Goal: Task Accomplishment & Management: Manage account settings

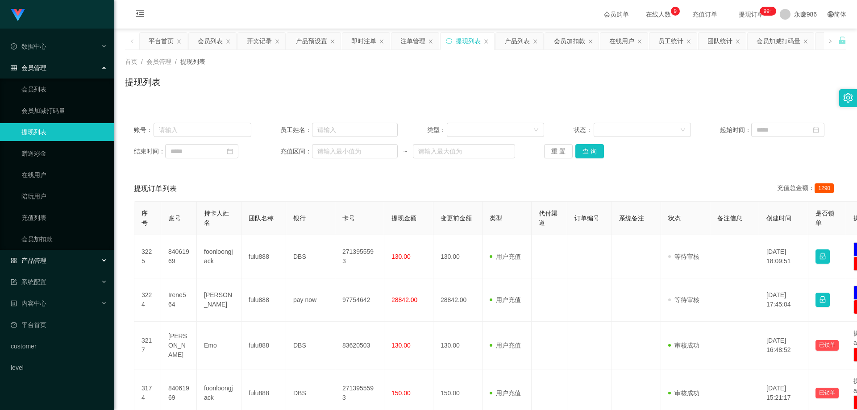
click at [63, 260] on div "产品管理" at bounding box center [57, 261] width 114 height 18
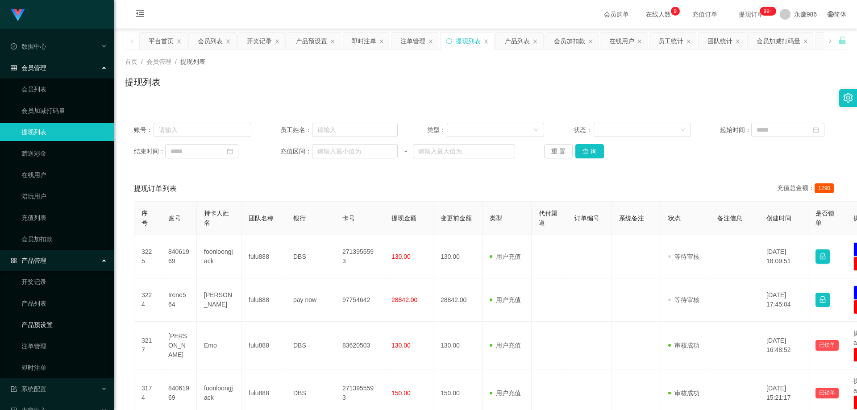
click at [53, 323] on link "产品预设置" at bounding box center [64, 325] width 86 height 18
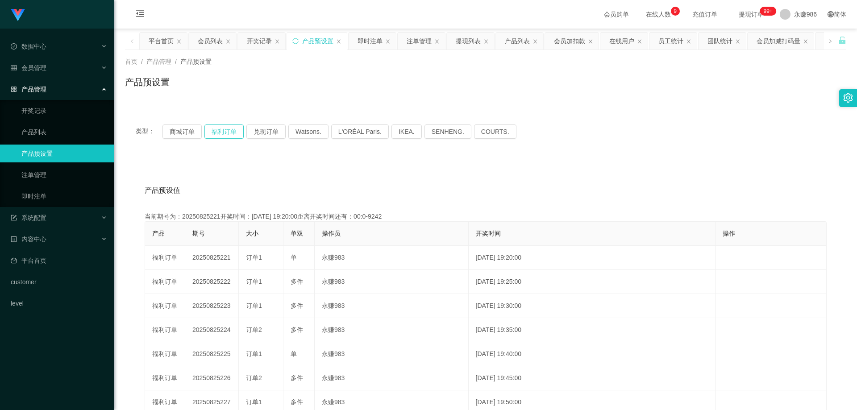
click at [217, 132] on button "福利订单" at bounding box center [223, 132] width 39 height 14
click at [260, 131] on button "兑现订单" at bounding box center [265, 132] width 39 height 14
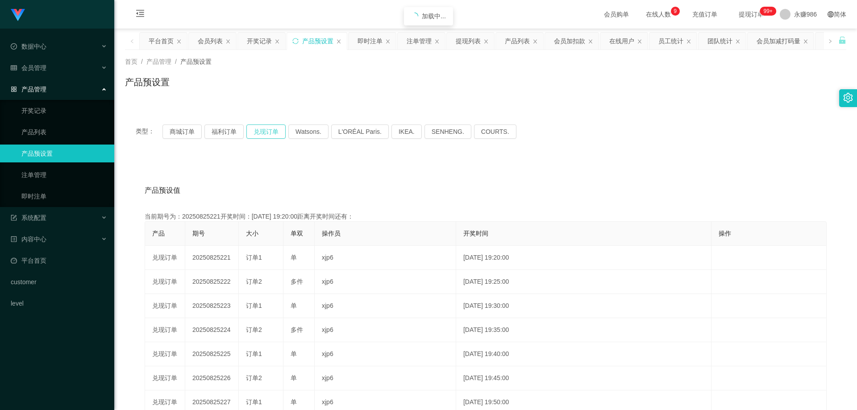
click at [260, 131] on button "兑现订单" at bounding box center [265, 132] width 39 height 14
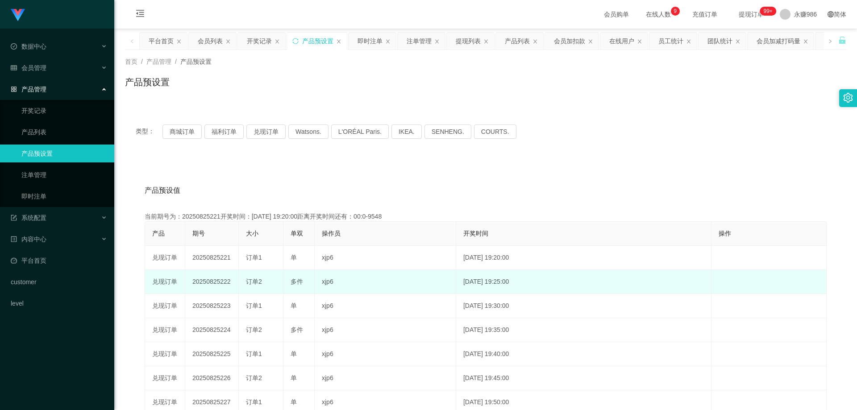
drag, startPoint x: 231, startPoint y: 283, endPoint x: 220, endPoint y: 283, distance: 11.2
click at [220, 283] on td "20250825222" at bounding box center [212, 282] width 54 height 24
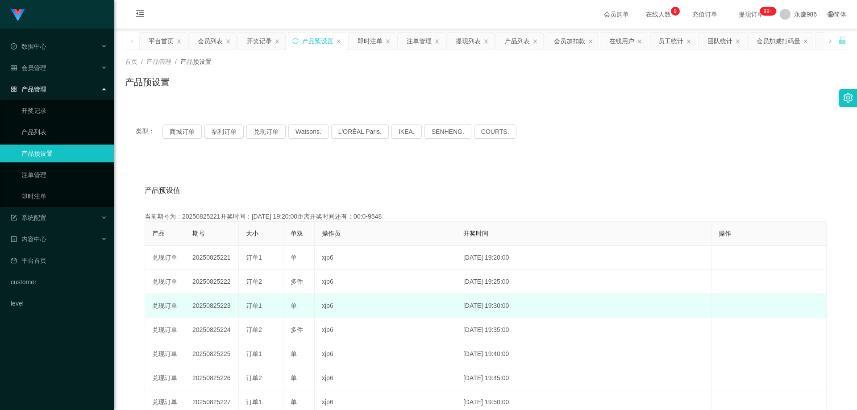
copy td "222"
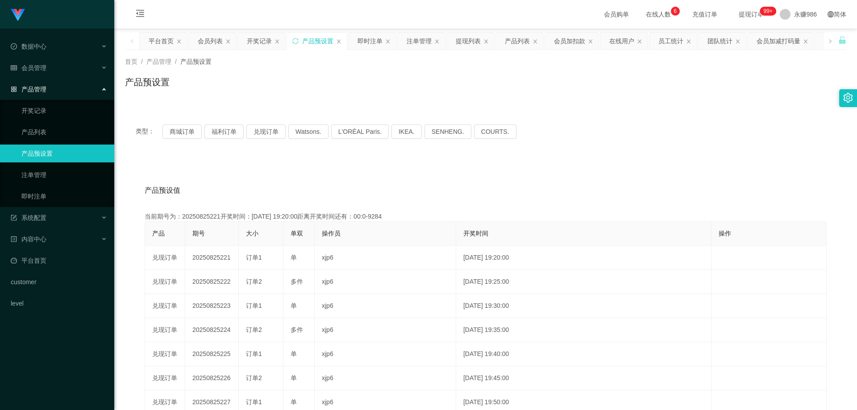
click at [71, 152] on link "产品预设置" at bounding box center [64, 154] width 86 height 18
click at [58, 138] on link "产品列表" at bounding box center [64, 132] width 86 height 18
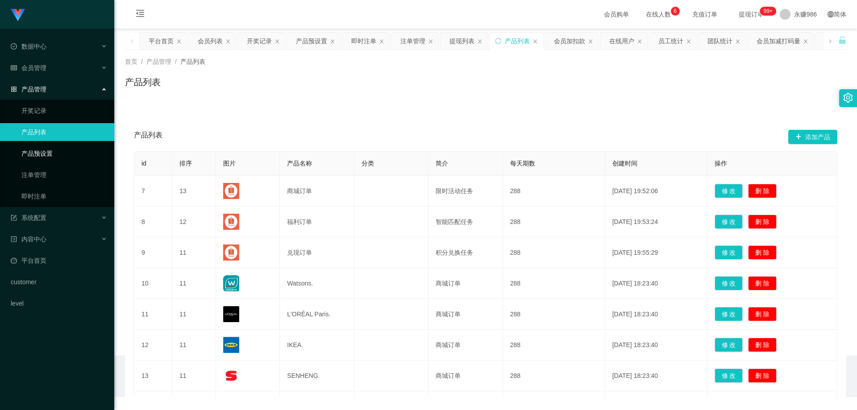
click at [65, 152] on link "产品预设置" at bounding box center [64, 154] width 86 height 18
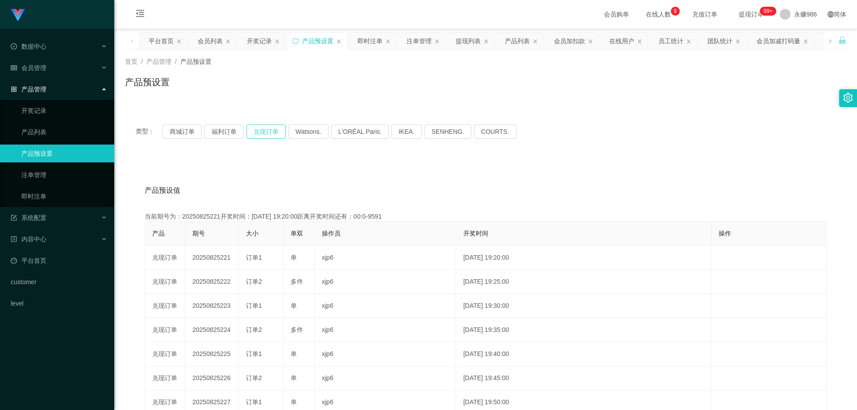
click at [272, 136] on button "兑现订单" at bounding box center [265, 132] width 39 height 14
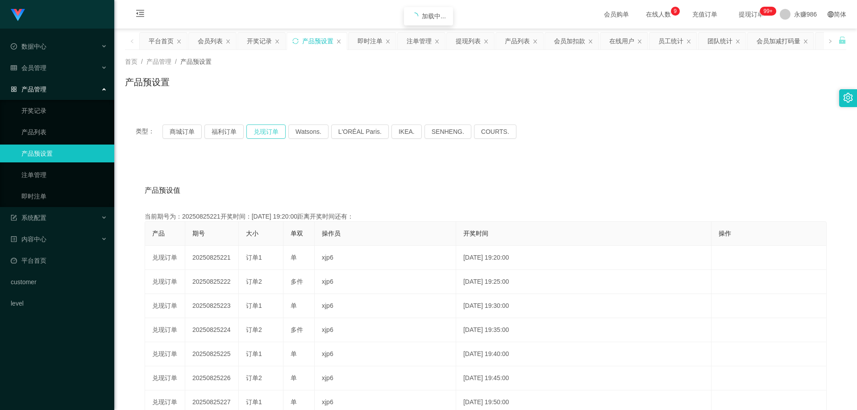
click at [272, 136] on button "兑现订单" at bounding box center [265, 132] width 39 height 14
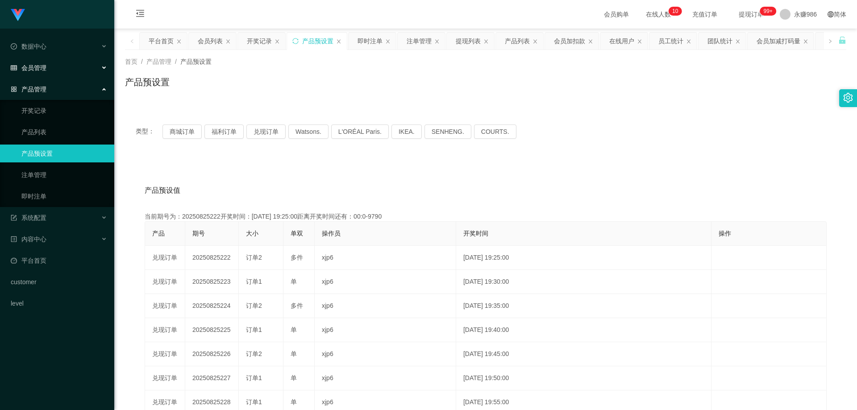
click at [58, 68] on div "会员管理" at bounding box center [57, 68] width 114 height 18
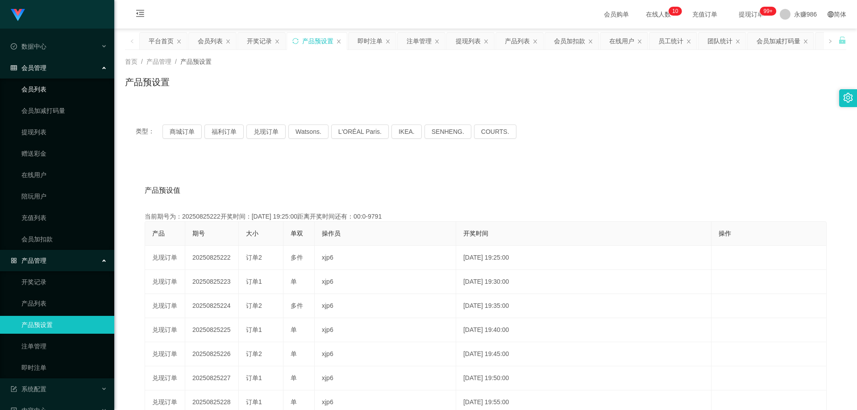
click at [45, 90] on link "会员列表" at bounding box center [64, 89] width 86 height 18
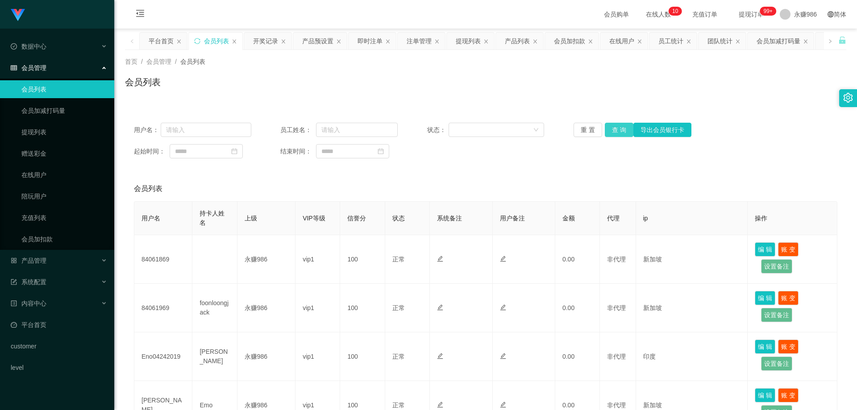
click at [611, 132] on button "查 询" at bounding box center [619, 130] width 29 height 14
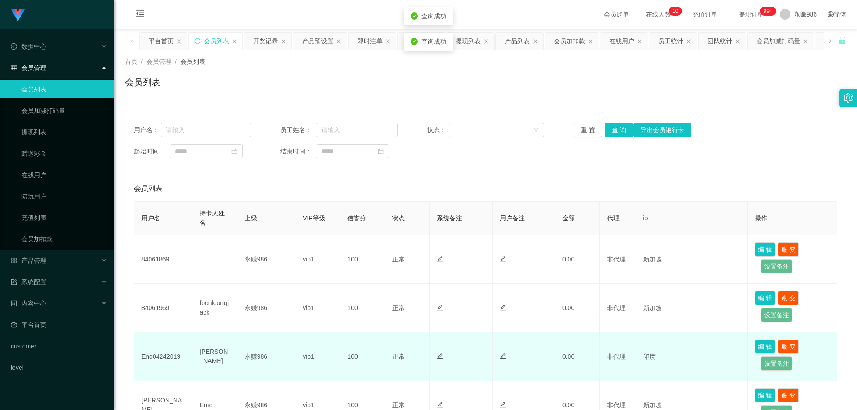
click at [158, 347] on td "Eno04242019" at bounding box center [163, 356] width 58 height 49
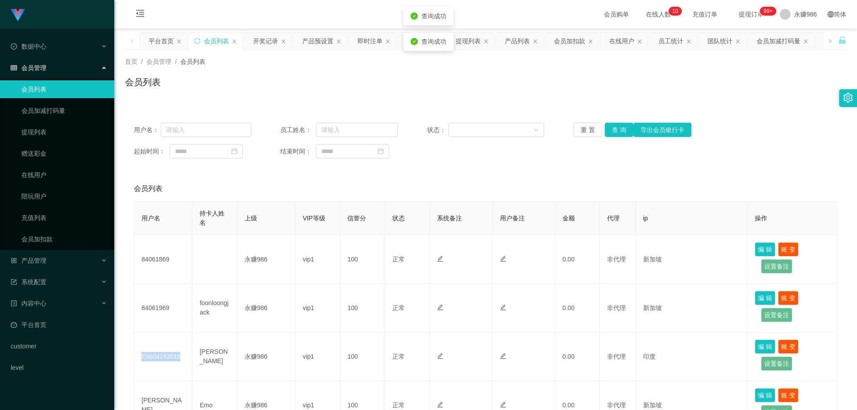
copy td "Eno04242019"
click at [623, 132] on button "查 询" at bounding box center [619, 130] width 29 height 14
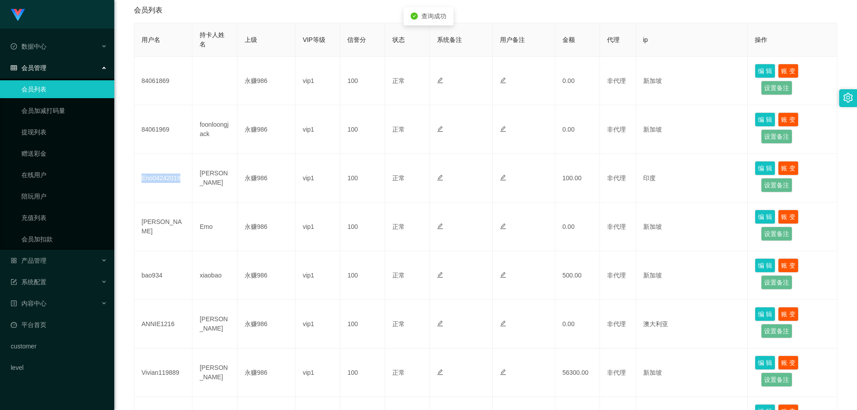
scroll to position [357, 0]
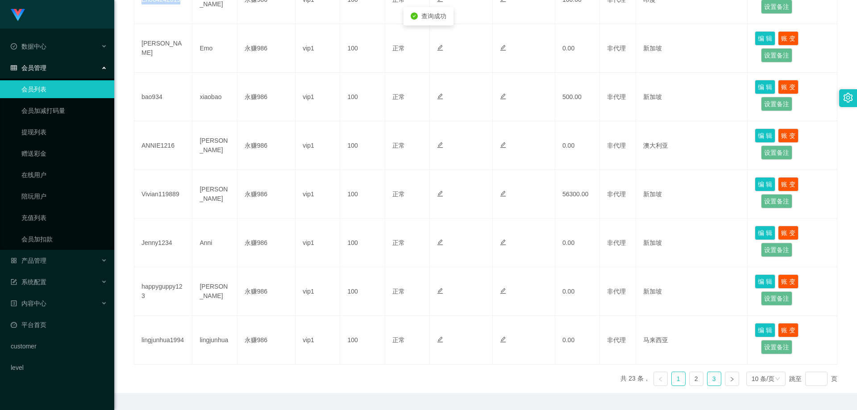
click at [711, 378] on link "3" at bounding box center [713, 378] width 13 height 13
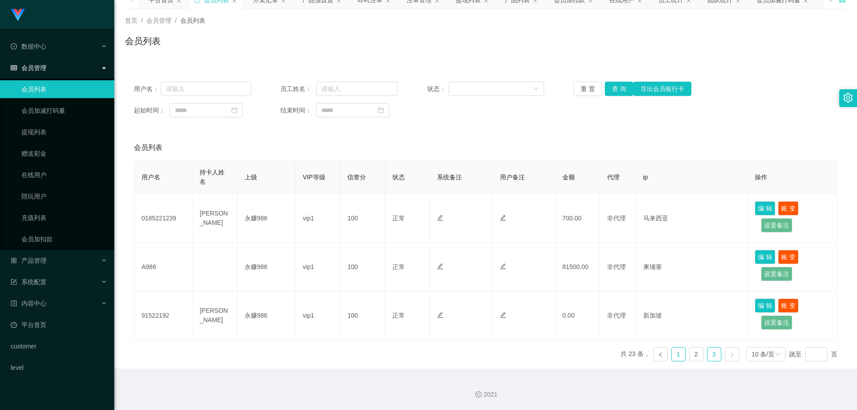
click at [672, 355] on link "1" at bounding box center [678, 354] width 13 height 13
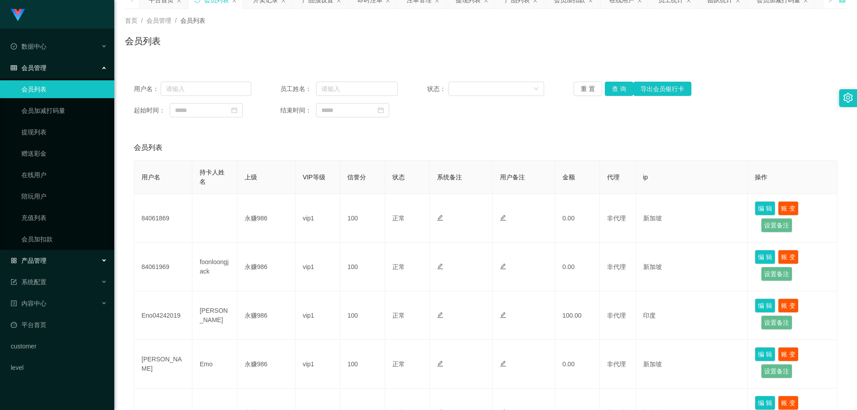
click at [46, 254] on div "产品管理" at bounding box center [57, 261] width 114 height 18
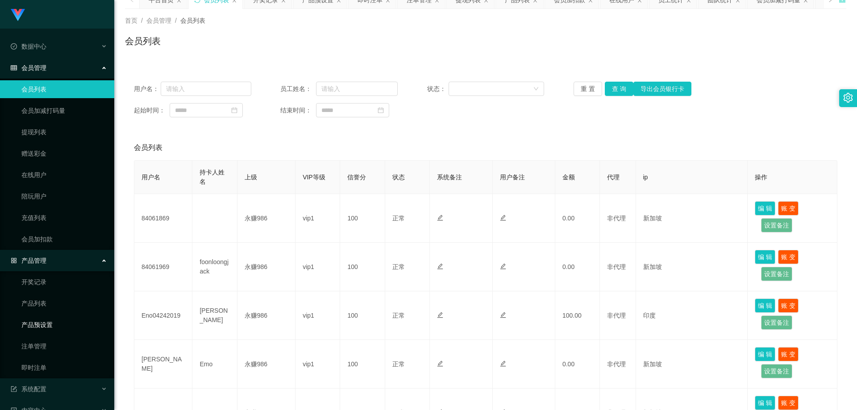
scroll to position [83, 0]
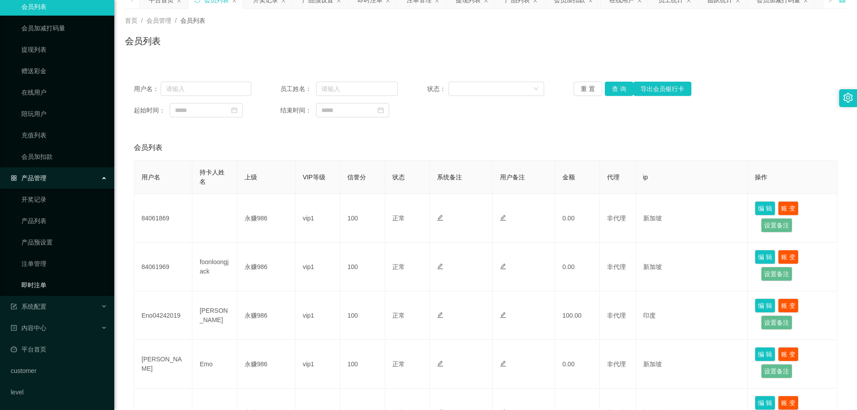
click at [46, 276] on ul "开奖记录 产品列表 产品预设置 注单管理 即时注单" at bounding box center [57, 242] width 114 height 107
click at [46, 282] on link "即时注单" at bounding box center [64, 285] width 86 height 18
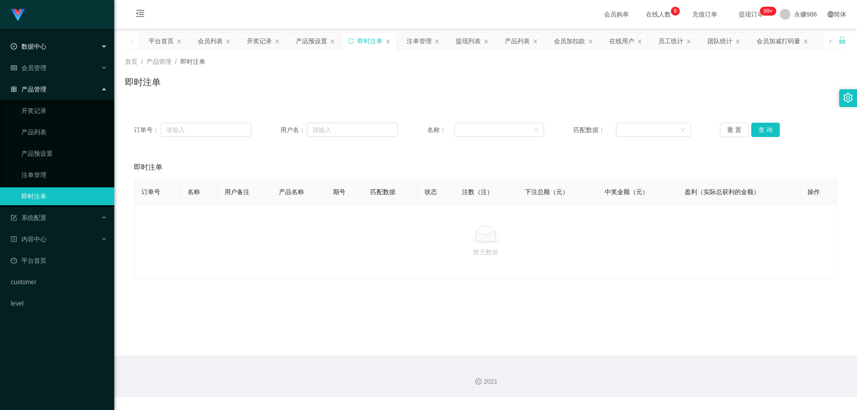
click at [42, 50] on span "数据中心" at bounding box center [29, 46] width 36 height 7
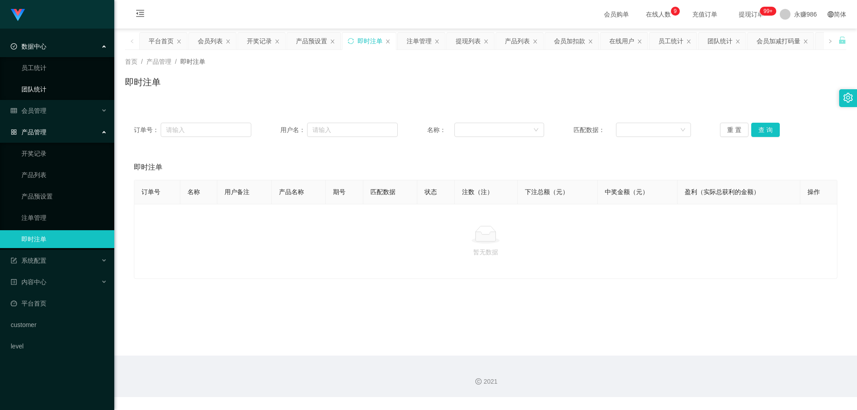
click at [40, 87] on link "团队统计" at bounding box center [64, 89] width 86 height 18
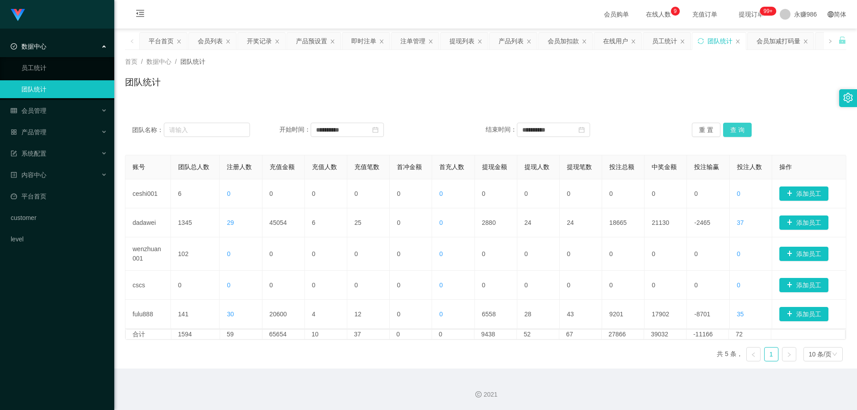
click at [727, 131] on button "查 询" at bounding box center [737, 130] width 29 height 14
click at [50, 107] on div "会员管理" at bounding box center [57, 111] width 114 height 18
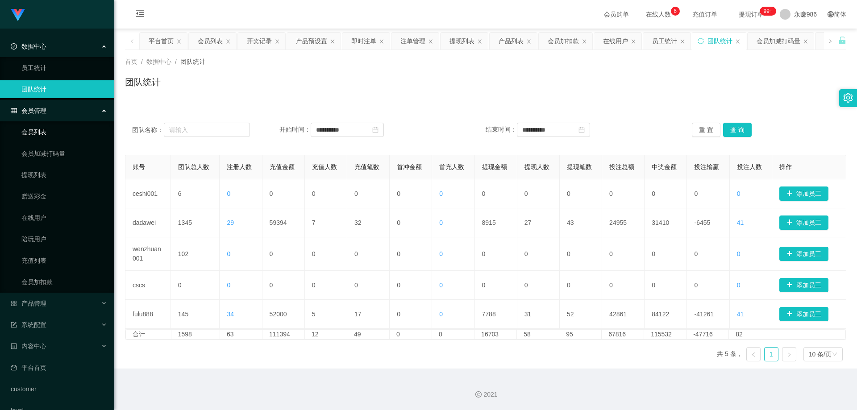
click at [43, 132] on link "会员列表" at bounding box center [64, 132] width 86 height 18
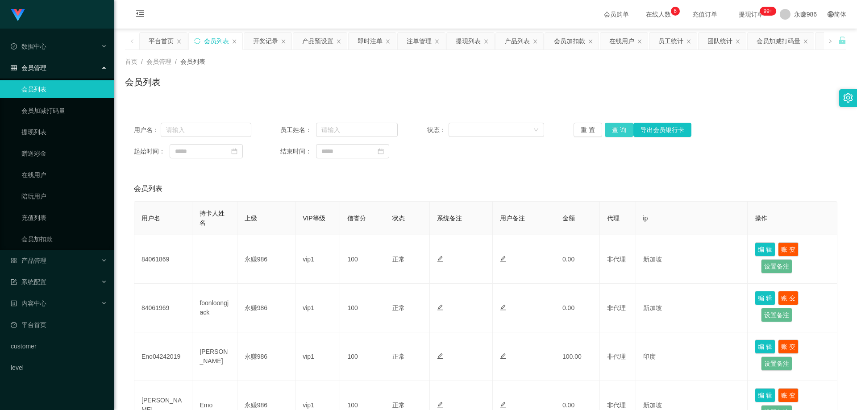
click at [611, 128] on button "查 询" at bounding box center [619, 130] width 29 height 14
click at [618, 136] on button "查 询" at bounding box center [619, 130] width 29 height 14
click at [57, 261] on div "产品管理" at bounding box center [57, 261] width 114 height 18
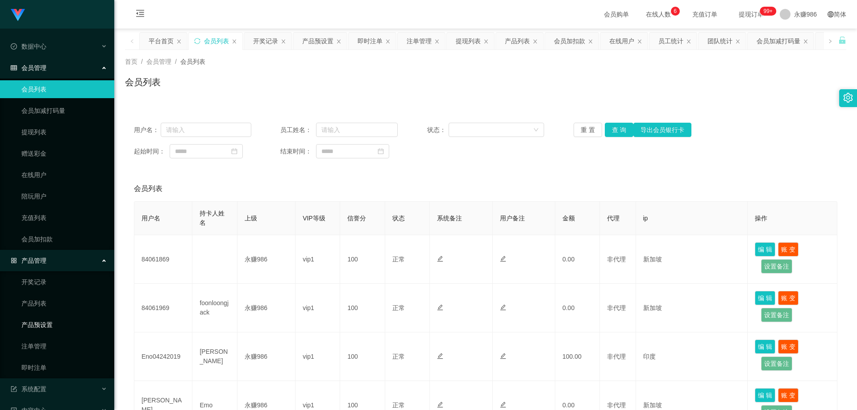
click at [52, 325] on link "产品预设置" at bounding box center [64, 325] width 86 height 18
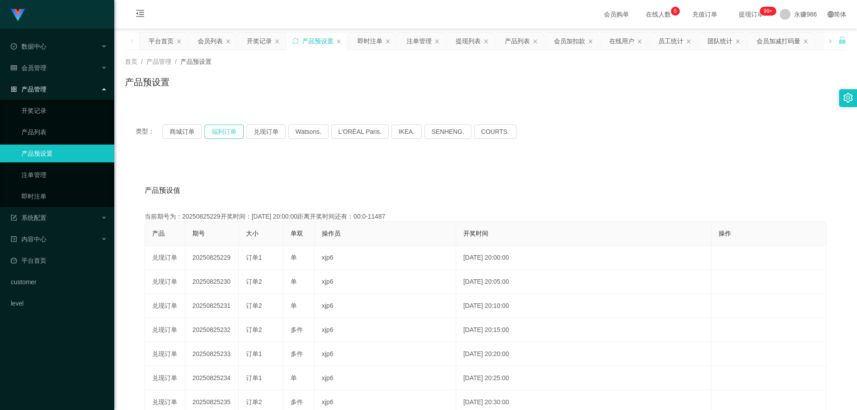
click at [225, 132] on button "福利订单" at bounding box center [223, 132] width 39 height 14
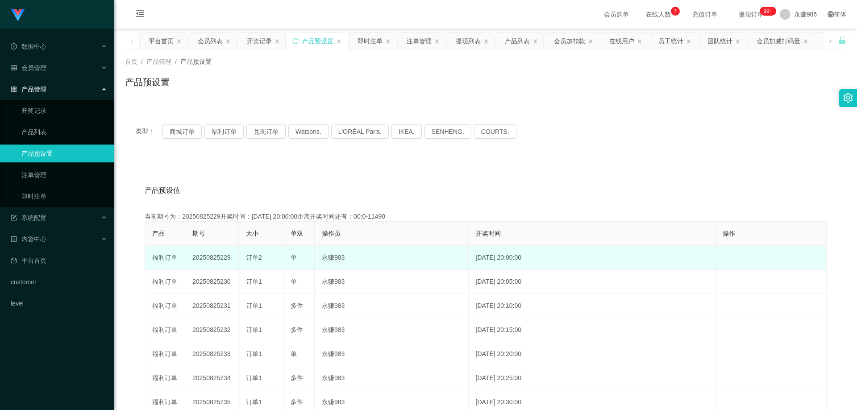
drag, startPoint x: 232, startPoint y: 260, endPoint x: 220, endPoint y: 260, distance: 12.5
click at [220, 260] on td "20250825229" at bounding box center [212, 258] width 54 height 24
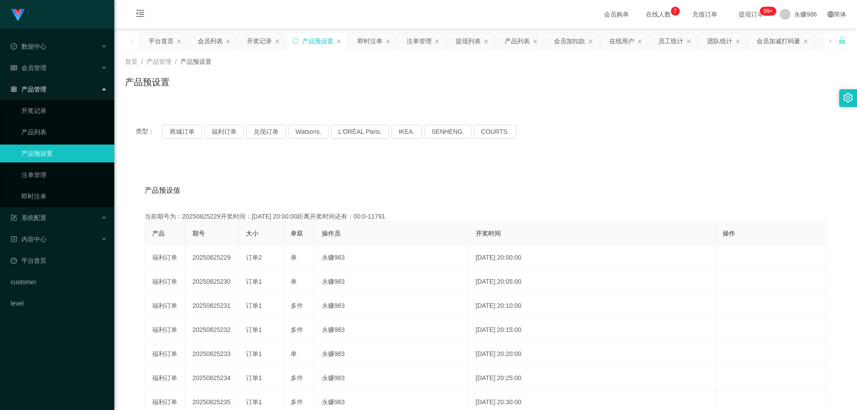
copy td "229"
click at [202, 130] on div "类型： 商城订单 福利订单 兑现订单 Watsons. L'ORÉAL Paris. IKEA. [GEOGRAPHIC_DATA]. COURTS." at bounding box center [486, 132] width 700 height 14
click at [191, 131] on button "商城订单" at bounding box center [181, 132] width 39 height 14
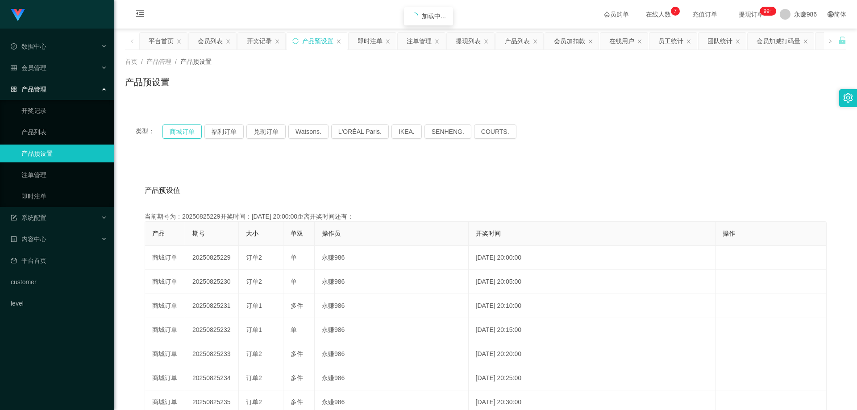
click at [191, 131] on button "商城订单" at bounding box center [181, 132] width 39 height 14
click at [46, 201] on link "即时注单" at bounding box center [64, 196] width 86 height 18
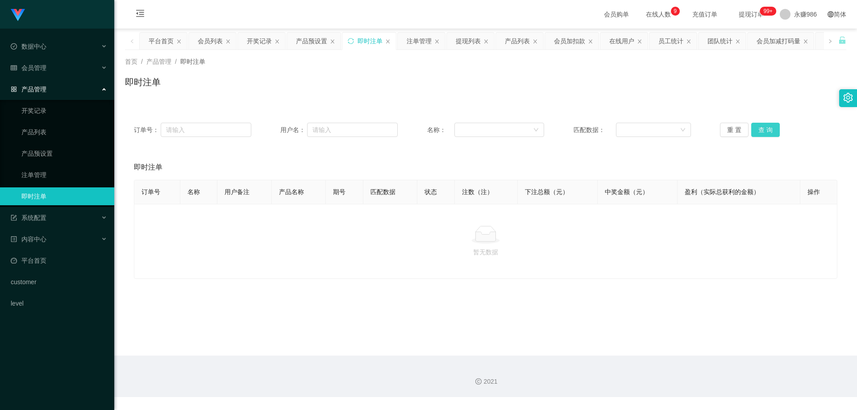
click at [755, 133] on button "查 询" at bounding box center [765, 130] width 29 height 14
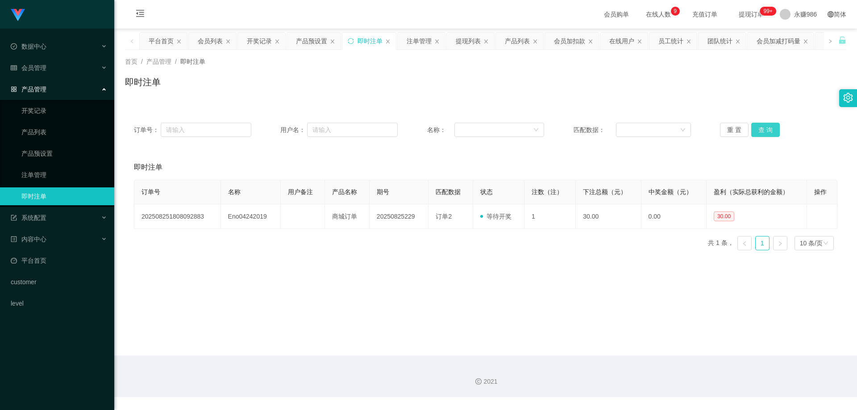
click at [755, 133] on button "查 询" at bounding box center [765, 130] width 29 height 14
click at [59, 64] on div "会员管理" at bounding box center [57, 68] width 114 height 18
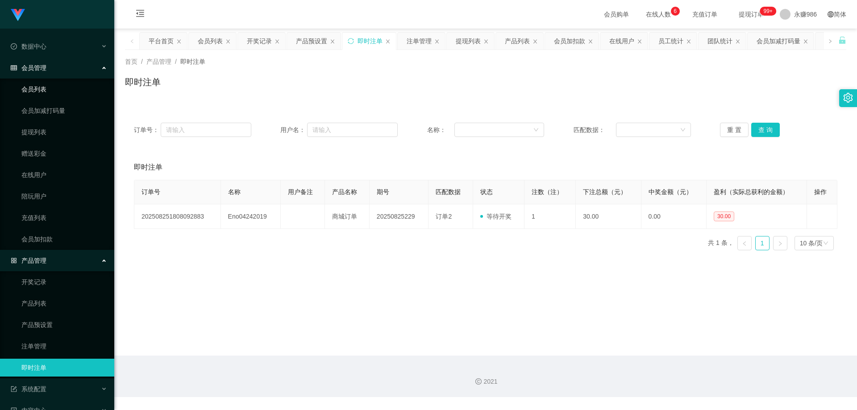
click at [48, 88] on link "会员列表" at bounding box center [64, 89] width 86 height 18
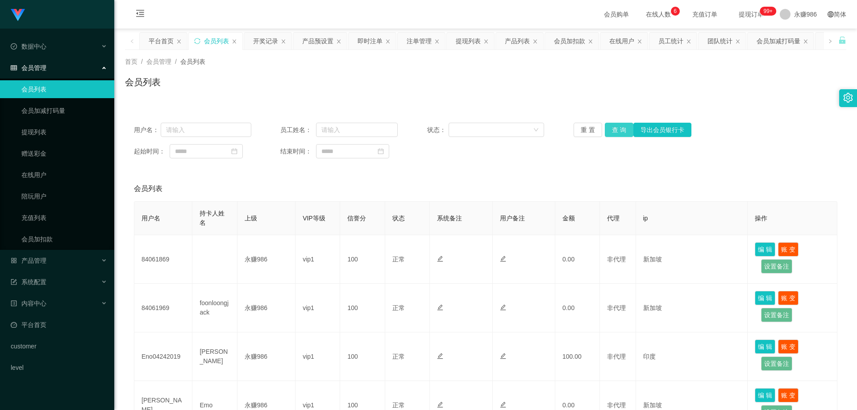
click at [615, 132] on button "查 询" at bounding box center [619, 130] width 29 height 14
click at [608, 137] on div "用户名： 员工姓名： 状态： 重 置 查 询 导出会员银行卡 起始时间： 结束时间：" at bounding box center [485, 141] width 721 height 54
click at [611, 130] on button "查 询" at bounding box center [619, 130] width 29 height 14
click at [54, 266] on div "产品管理" at bounding box center [57, 261] width 114 height 18
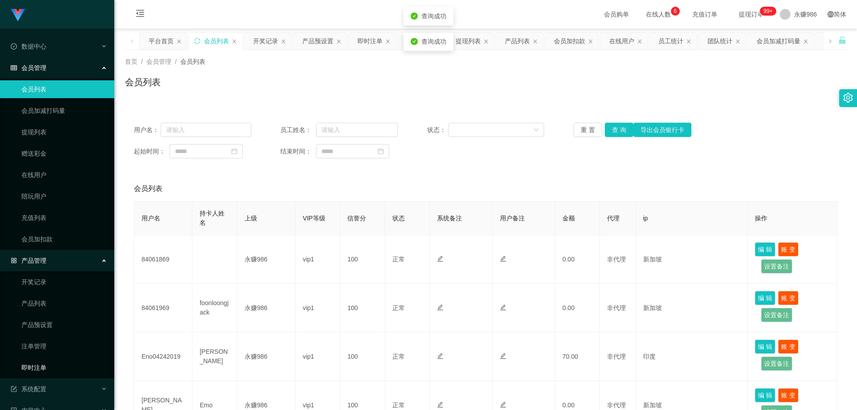
click at [47, 364] on link "即时注单" at bounding box center [64, 368] width 86 height 18
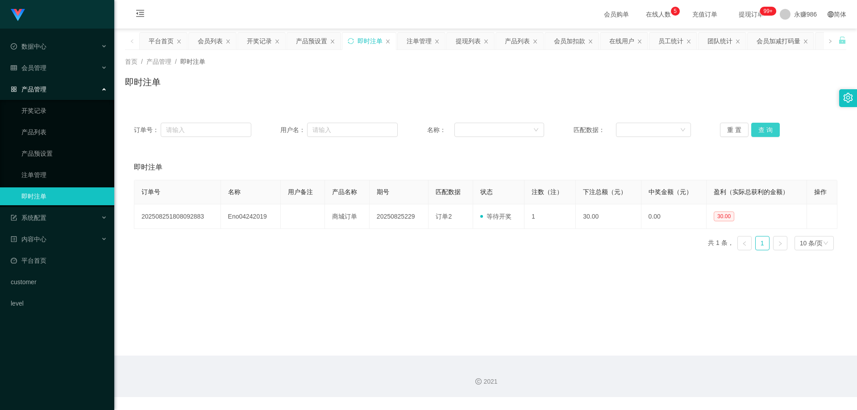
click at [760, 131] on button "查 询" at bounding box center [765, 130] width 29 height 14
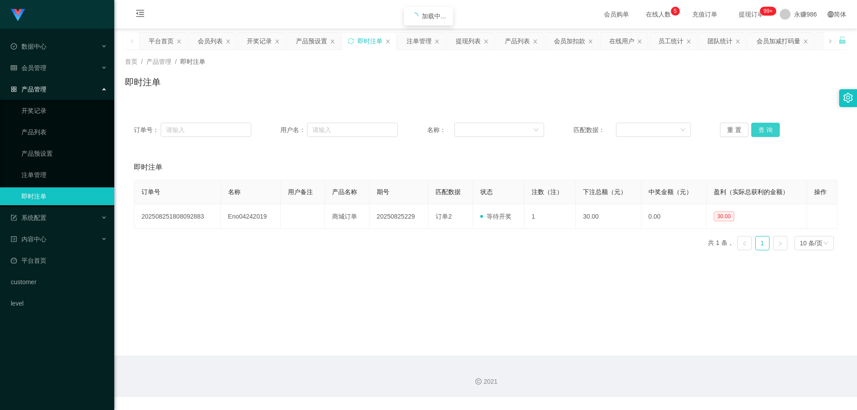
click at [760, 131] on button "查 询" at bounding box center [765, 130] width 29 height 14
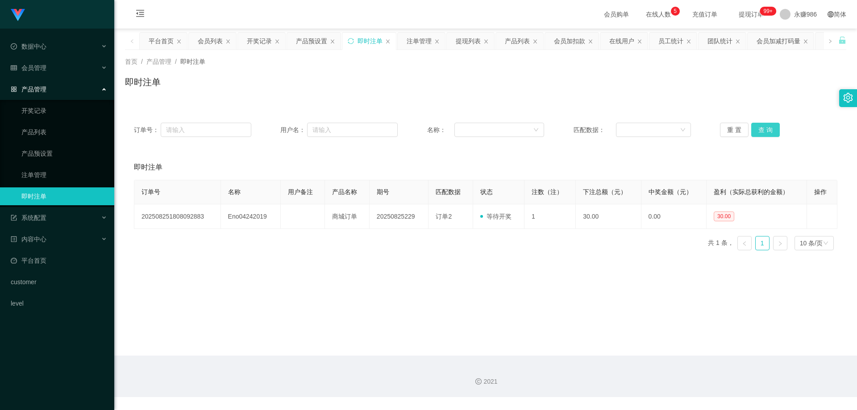
click at [760, 131] on button "查 询" at bounding box center [765, 130] width 29 height 14
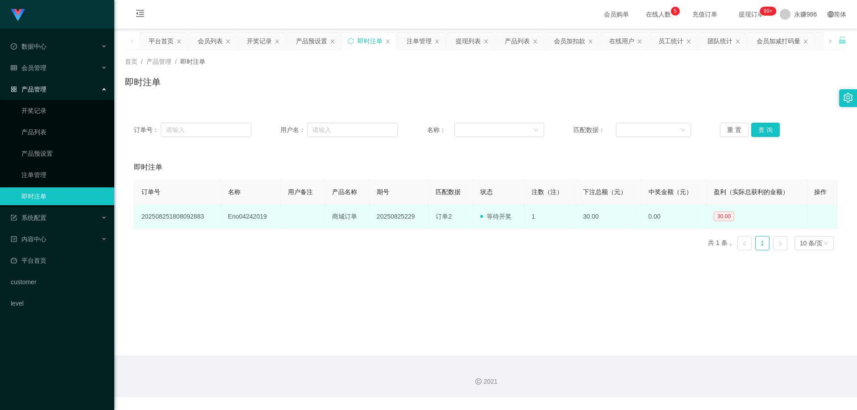
click at [257, 218] on td "Eno04242019" at bounding box center [251, 216] width 60 height 25
copy td "Eno04242019"
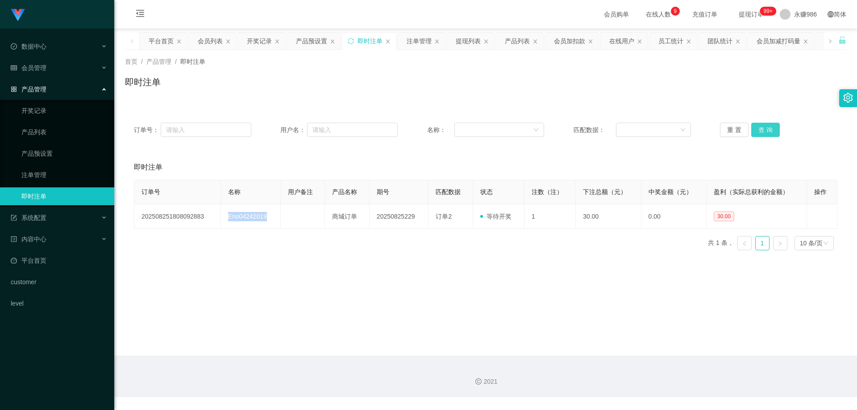
click at [755, 131] on button "查 询" at bounding box center [765, 130] width 29 height 14
click at [756, 133] on button "查 询" at bounding box center [765, 130] width 29 height 14
click at [55, 72] on div "会员管理" at bounding box center [57, 68] width 114 height 18
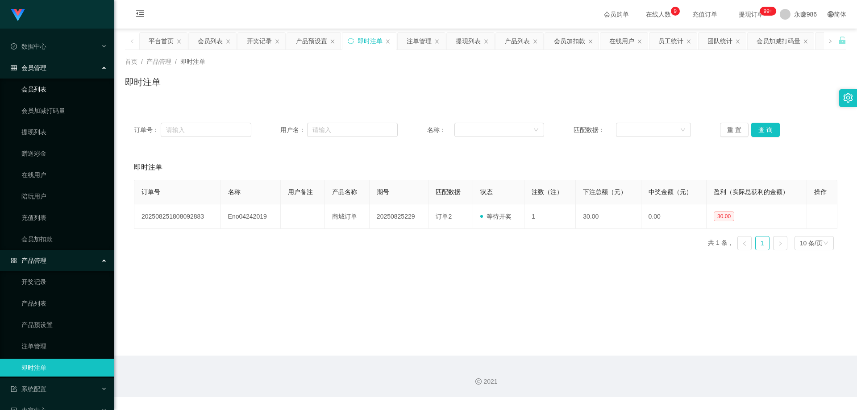
click at [49, 94] on link "会员列表" at bounding box center [64, 89] width 86 height 18
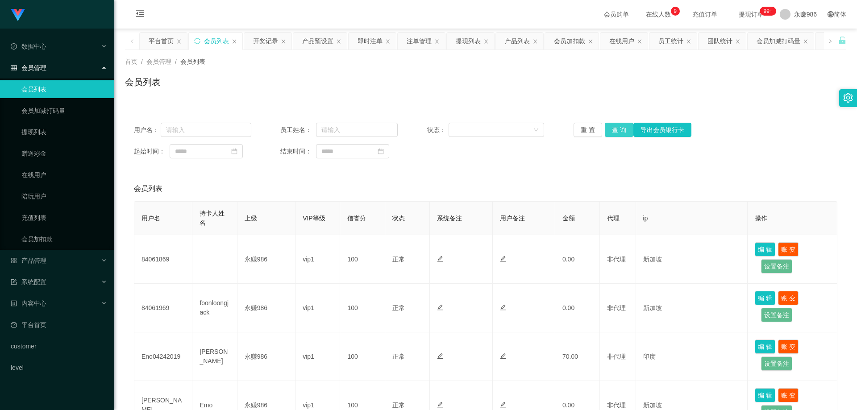
click at [614, 130] on button "查 询" at bounding box center [619, 130] width 29 height 14
click at [621, 129] on button "查 询" at bounding box center [619, 130] width 29 height 14
click at [605, 131] on button "查 询" at bounding box center [619, 130] width 29 height 14
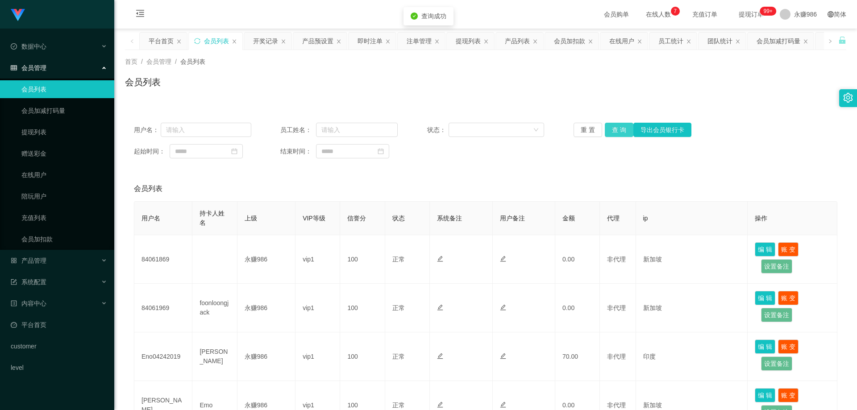
click at [616, 129] on button "查 询" at bounding box center [619, 130] width 29 height 14
click at [52, 260] on div "产品管理" at bounding box center [57, 261] width 114 height 18
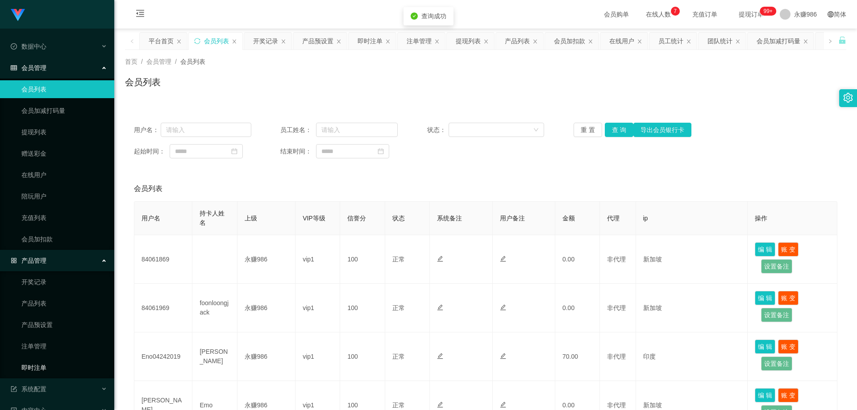
click at [48, 368] on link "即时注单" at bounding box center [64, 368] width 86 height 18
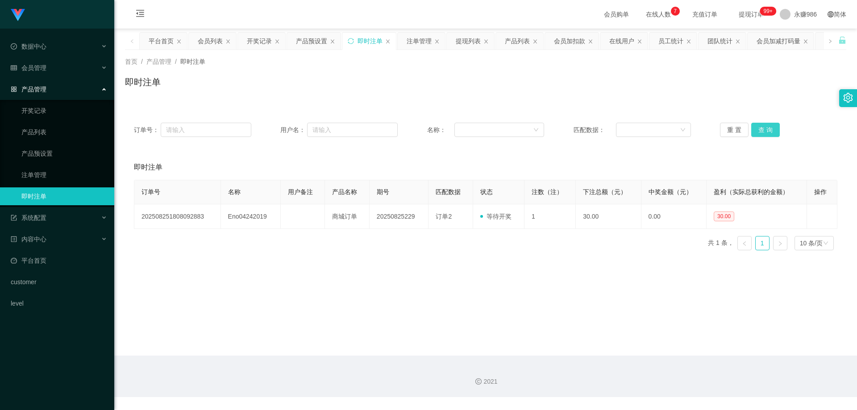
click at [762, 131] on button "查 询" at bounding box center [765, 130] width 29 height 14
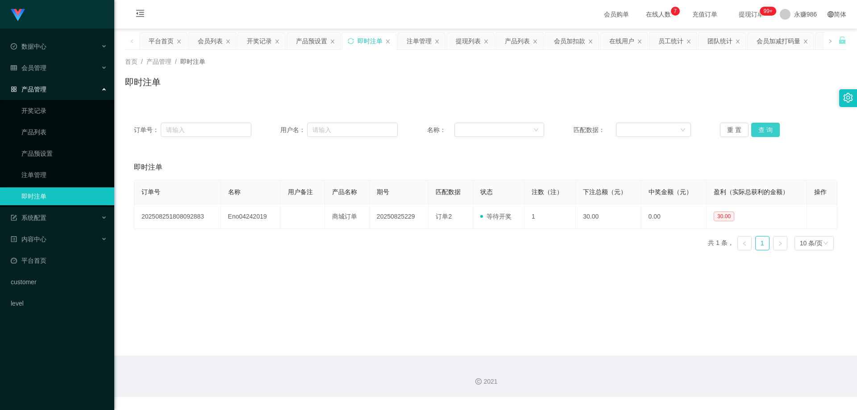
click at [762, 131] on button "查 询" at bounding box center [765, 130] width 29 height 14
click at [74, 214] on div "系统配置" at bounding box center [57, 218] width 114 height 18
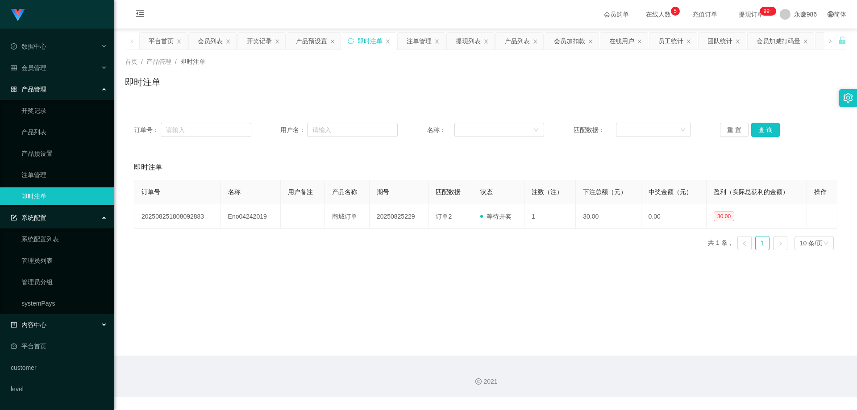
click at [65, 323] on div "内容中心" at bounding box center [57, 325] width 114 height 18
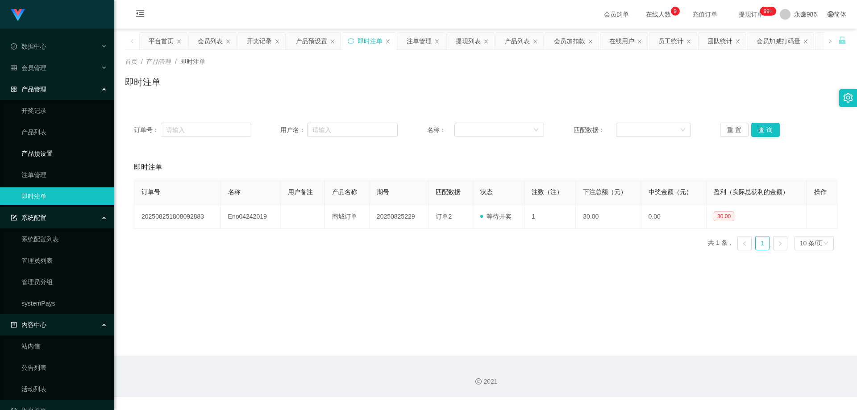
click at [44, 152] on link "产品预设置" at bounding box center [64, 154] width 86 height 18
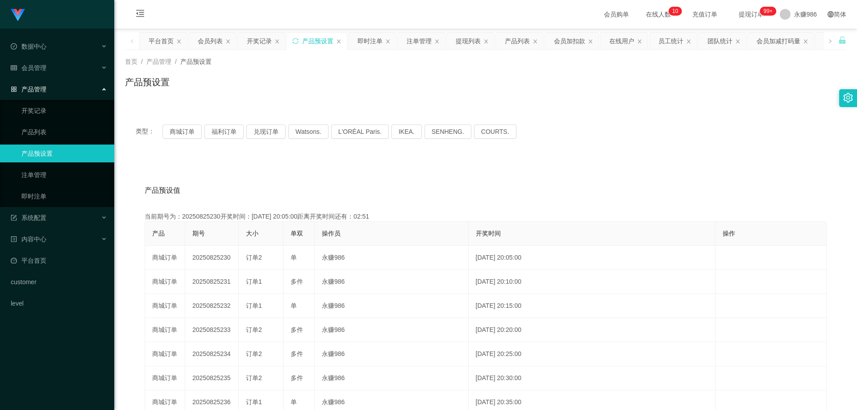
click at [343, 166] on div "产品预设值 添加期号 当前期号为：20250825230开奖时间：[DATE] 20:05:00距离开奖时间还有：02:51 产品 期号 大小 单双 操作员 …" at bounding box center [485, 342] width 721 height 368
click at [48, 49] on div "数据中心" at bounding box center [57, 46] width 114 height 18
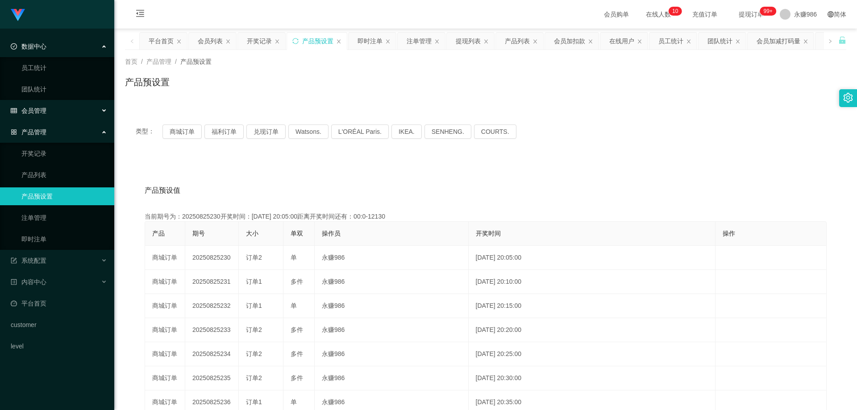
click at [49, 108] on div "会员管理" at bounding box center [57, 111] width 114 height 18
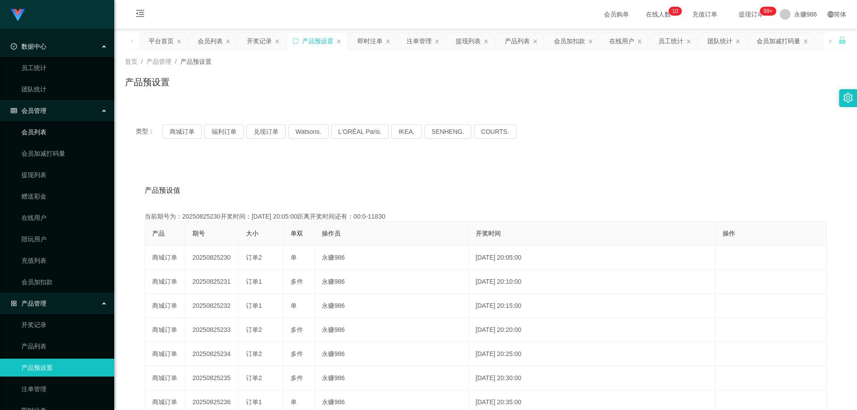
click at [46, 136] on link "会员列表" at bounding box center [64, 132] width 86 height 18
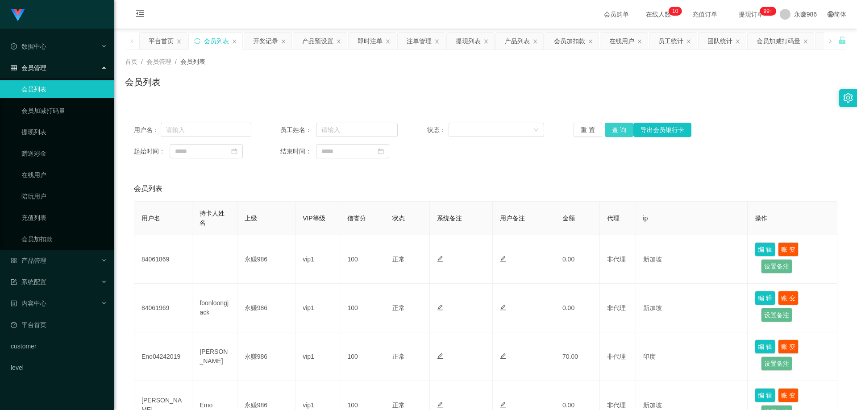
click at [615, 131] on button "查 询" at bounding box center [619, 130] width 29 height 14
click at [47, 257] on div "产品管理" at bounding box center [57, 261] width 114 height 18
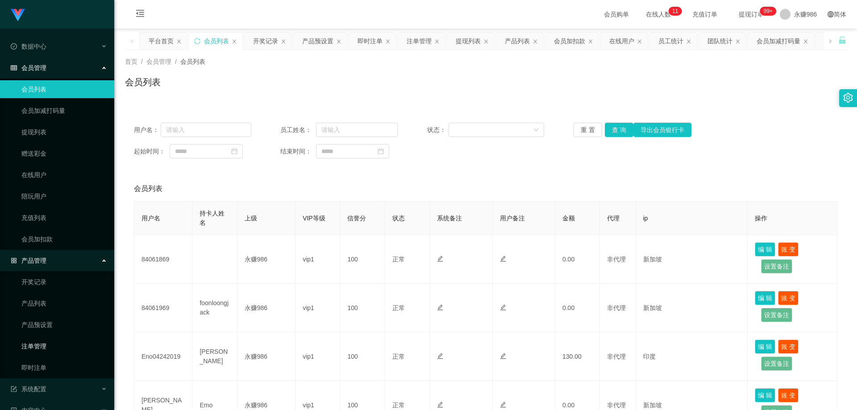
scroll to position [45, 0]
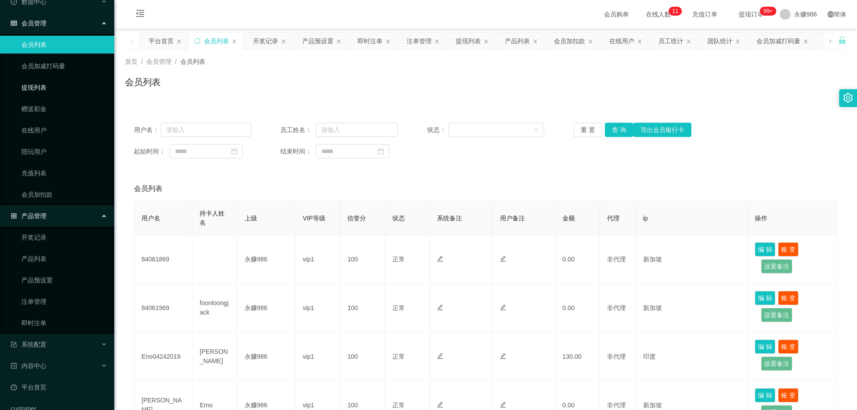
click at [46, 88] on link "提现列表" at bounding box center [64, 88] width 86 height 18
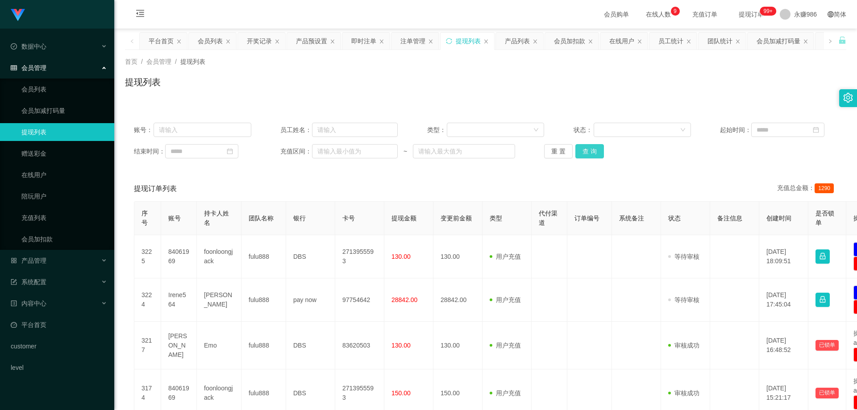
click at [590, 156] on button "查 询" at bounding box center [589, 151] width 29 height 14
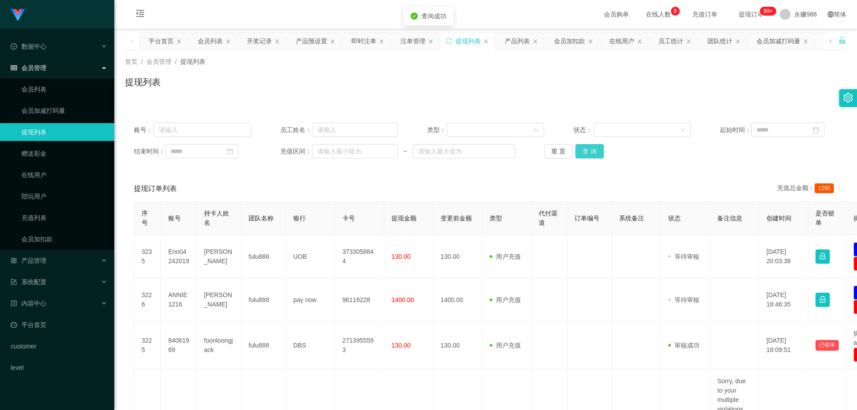
click at [591, 150] on button "查 询" at bounding box center [589, 151] width 29 height 14
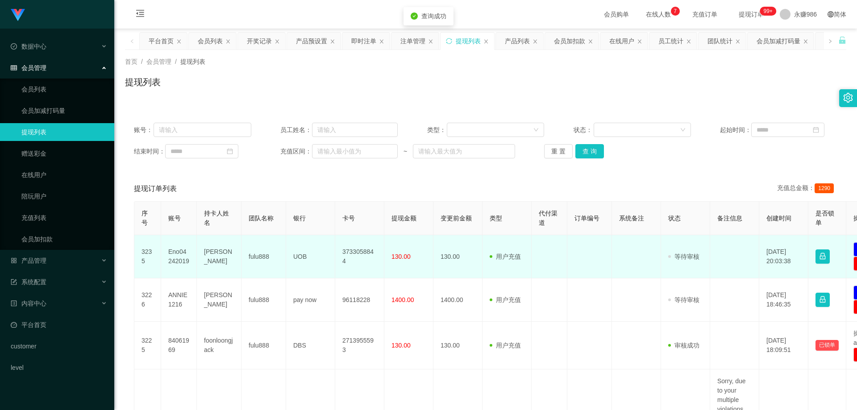
click at [219, 249] on td "[PERSON_NAME]" at bounding box center [219, 256] width 45 height 43
click at [211, 256] on td "[PERSON_NAME]" at bounding box center [219, 256] width 45 height 43
click at [179, 259] on td "Eno04242019" at bounding box center [179, 256] width 36 height 43
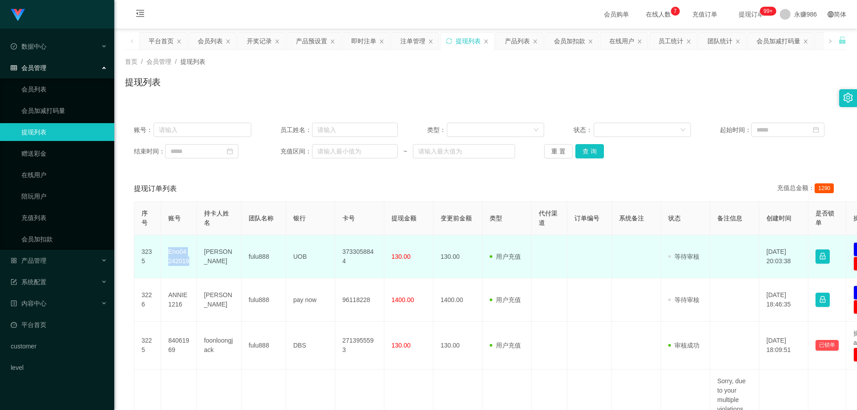
click at [179, 259] on td "Eno04242019" at bounding box center [179, 256] width 36 height 43
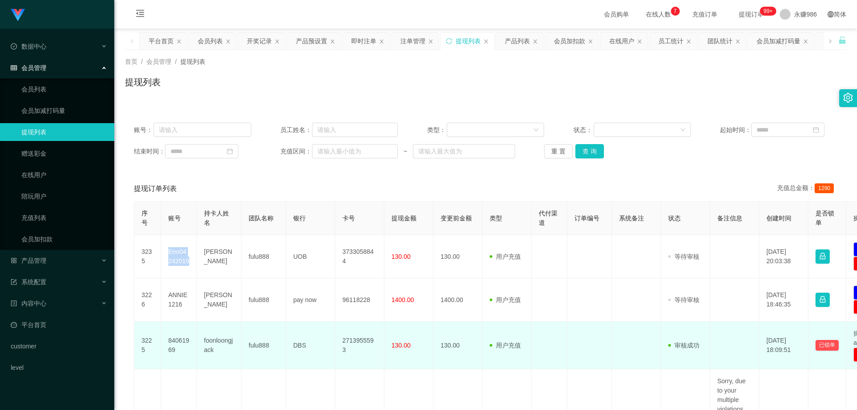
copy td "Eno04242019"
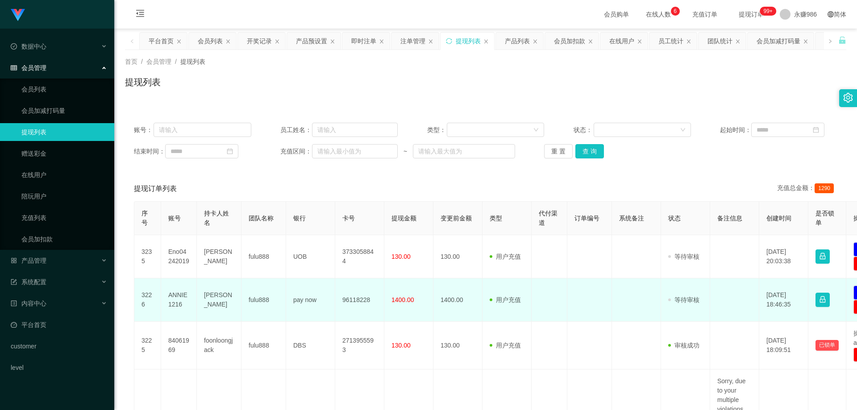
click at [180, 297] on td "ANNIE1216" at bounding box center [179, 299] width 36 height 43
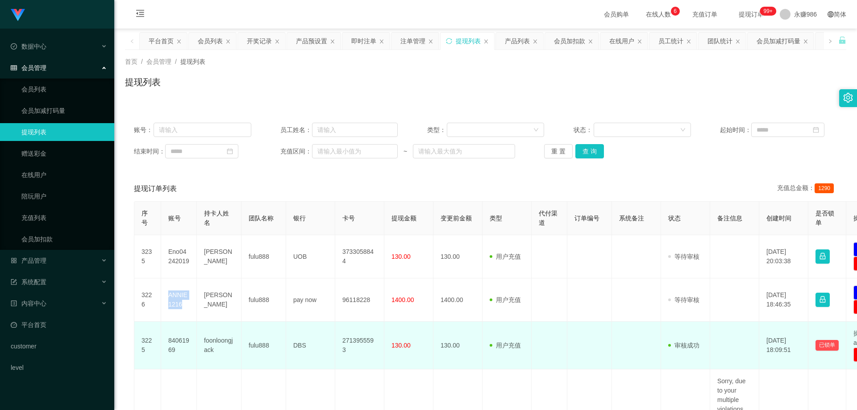
copy td "ANNIE1216"
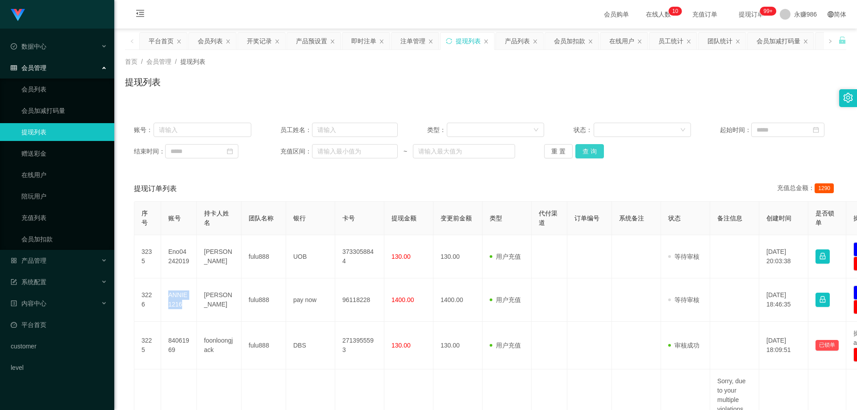
click at [585, 150] on button "查 询" at bounding box center [589, 151] width 29 height 14
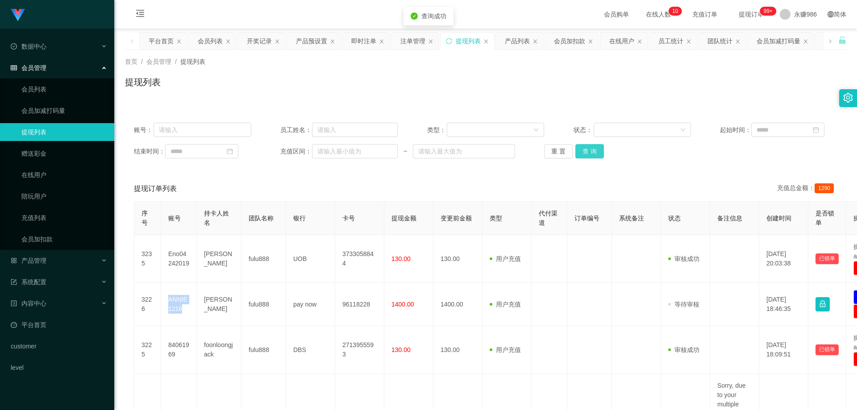
click at [585, 150] on button "查 询" at bounding box center [589, 151] width 29 height 14
click at [58, 83] on link "会员列表" at bounding box center [64, 89] width 86 height 18
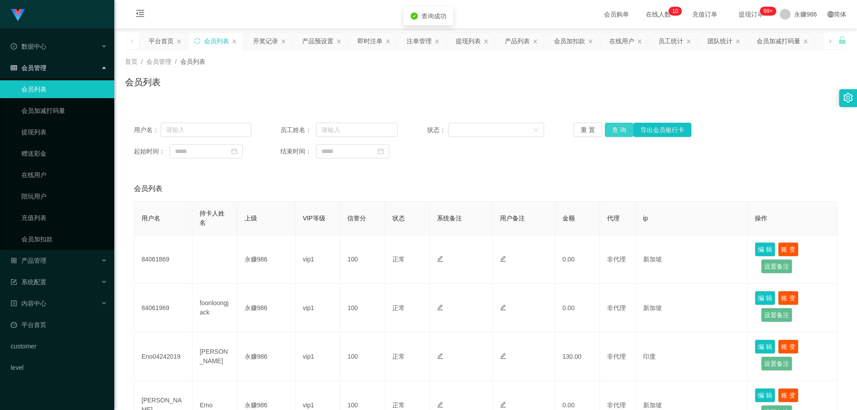
click at [615, 130] on button "查 询" at bounding box center [619, 130] width 29 height 14
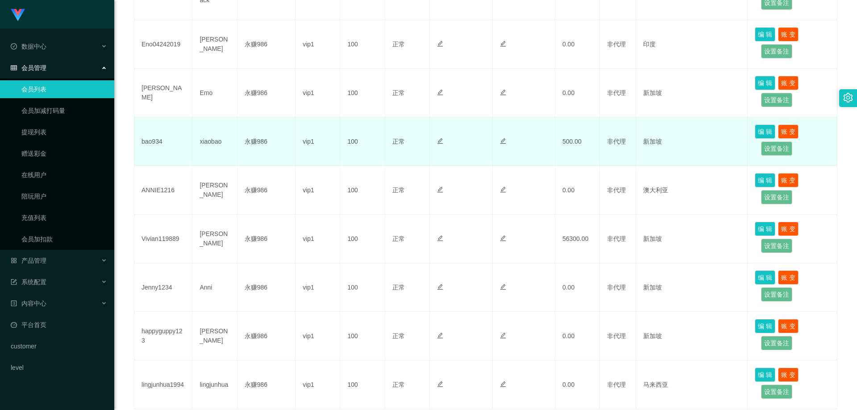
scroll to position [223, 0]
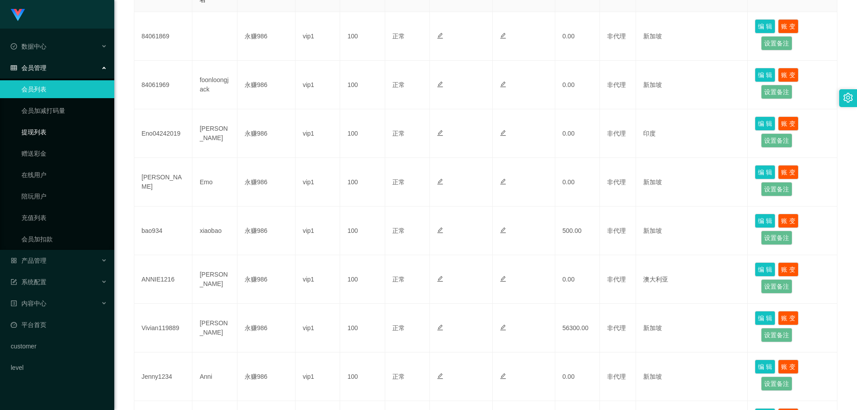
click at [52, 134] on link "提现列表" at bounding box center [64, 132] width 86 height 18
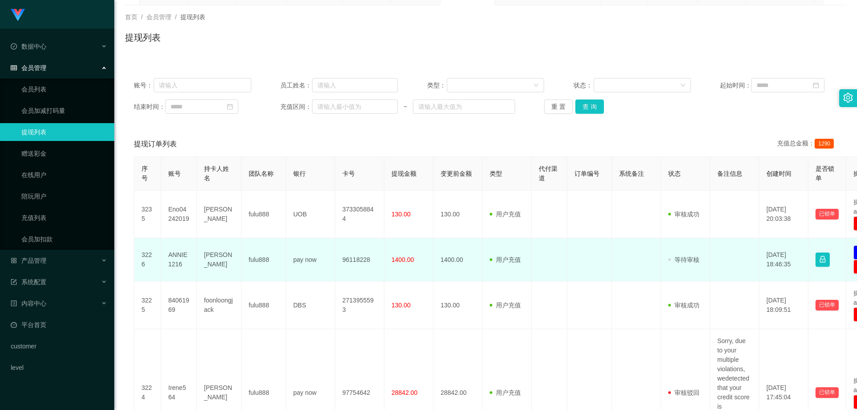
scroll to position [134, 0]
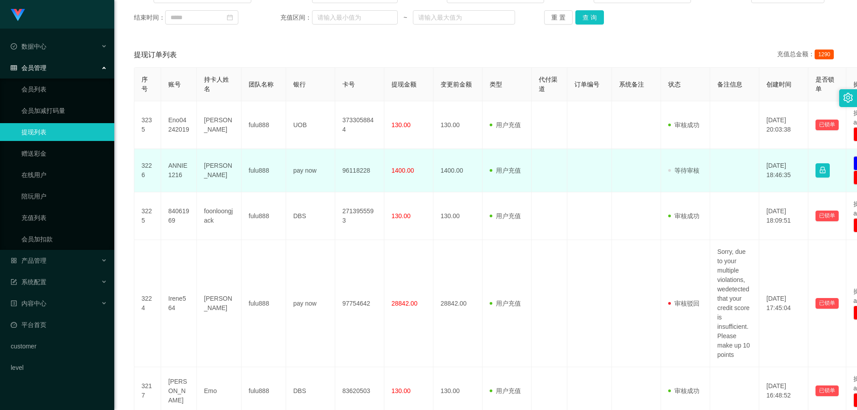
click at [352, 170] on td "96118228" at bounding box center [359, 170] width 49 height 43
click at [177, 170] on td "ANNIE1216" at bounding box center [179, 170] width 36 height 43
click at [403, 170] on span "1400.00" at bounding box center [402, 170] width 23 height 7
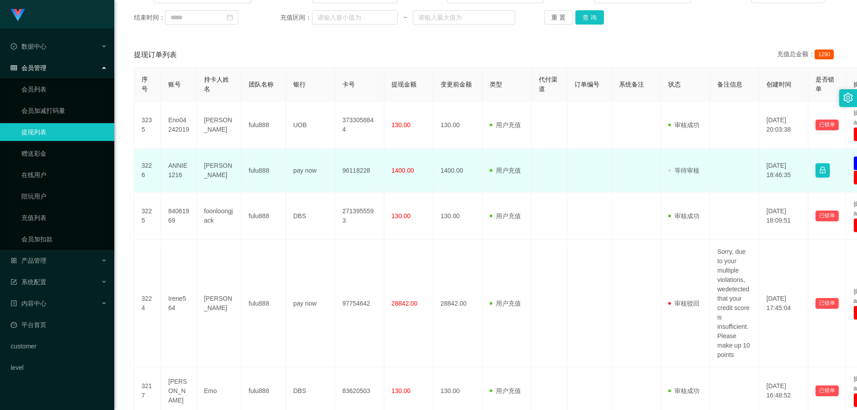
click at [220, 165] on td "[PERSON_NAME]" at bounding box center [219, 170] width 45 height 43
click at [354, 172] on td "96118228" at bounding box center [359, 170] width 49 height 43
copy td "96118228"
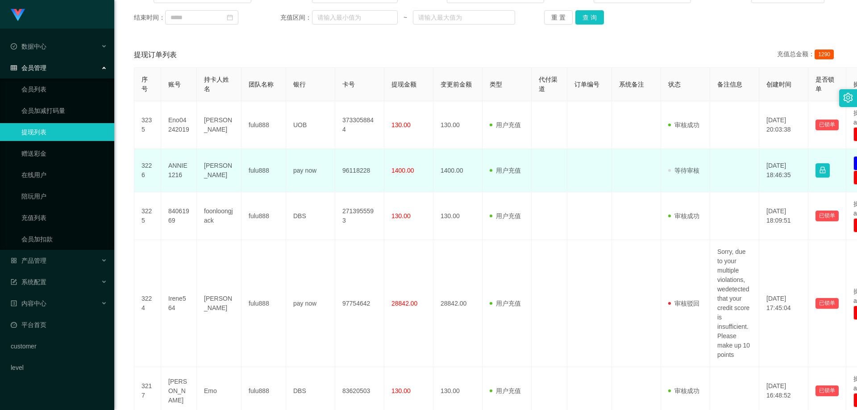
click at [175, 168] on td "ANNIE1216" at bounding box center [179, 170] width 36 height 43
copy td "ANNIE1216"
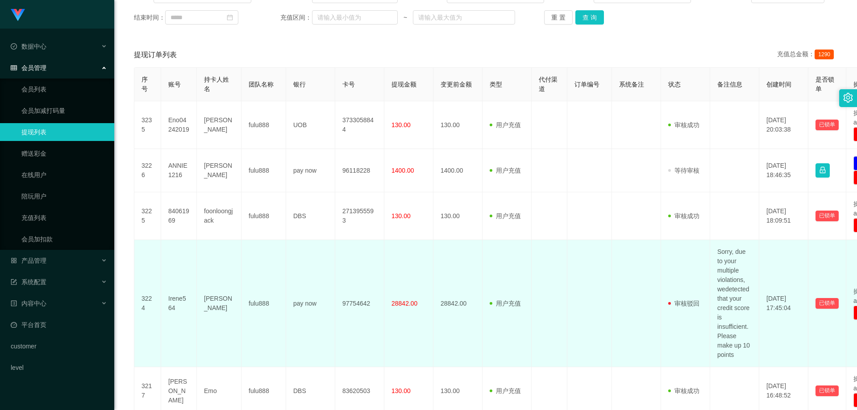
click at [179, 294] on td "Irene564" at bounding box center [179, 303] width 36 height 127
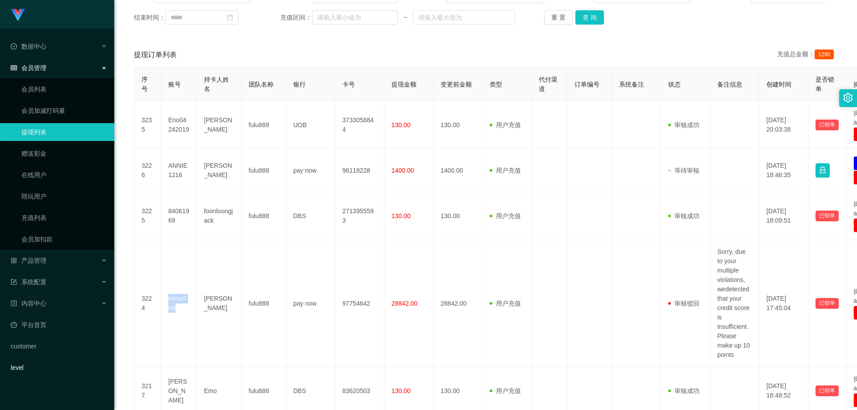
copy td "Irene564"
click at [75, 86] on link "会员列表" at bounding box center [64, 89] width 86 height 18
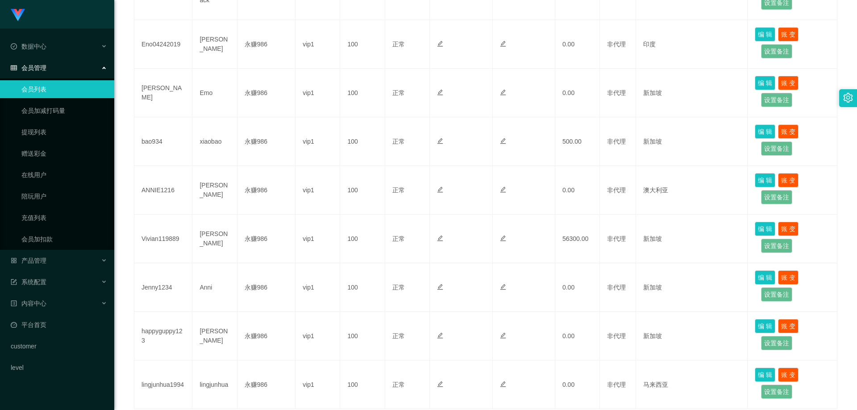
scroll to position [382, 0]
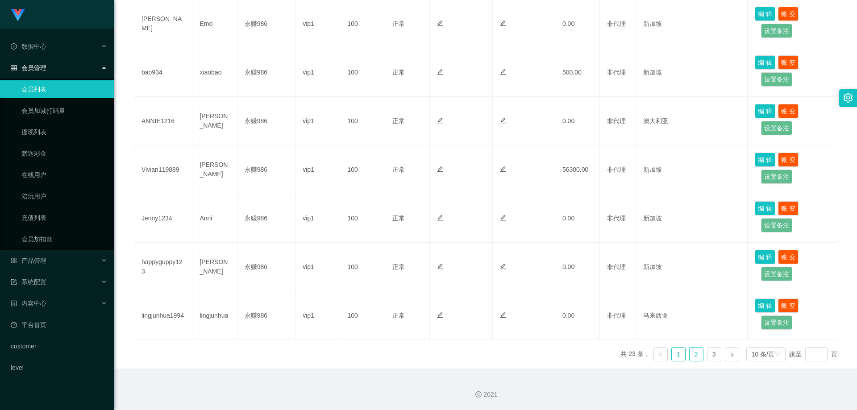
drag, startPoint x: 683, startPoint y: 352, endPoint x: 688, endPoint y: 354, distance: 5.6
click at [684, 352] on ul "共 23 条， 1 2 3 10 条/页 跳至 页" at bounding box center [728, 354] width 217 height 14
click at [690, 354] on link "2" at bounding box center [696, 354] width 13 height 13
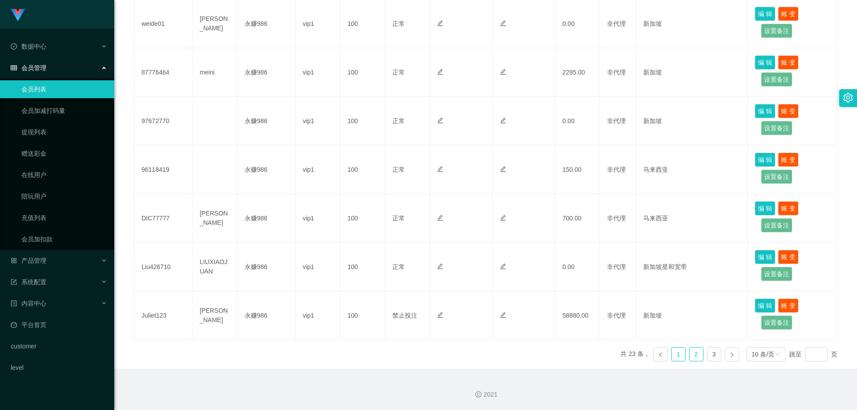
click at [672, 354] on link "1" at bounding box center [678, 354] width 13 height 13
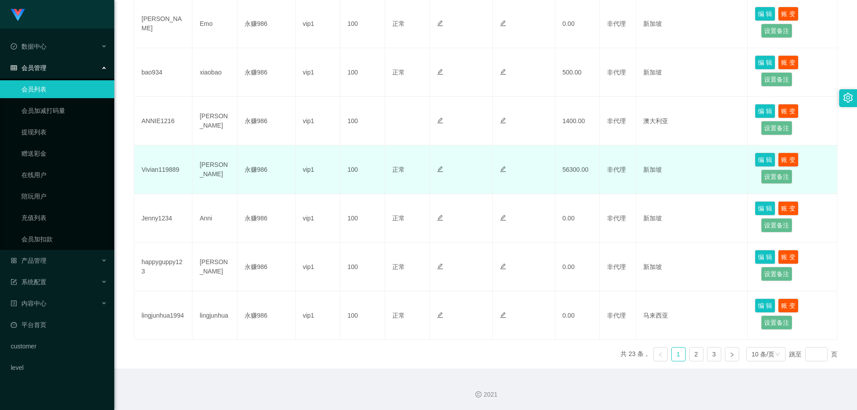
click at [162, 166] on td "Vivian119889" at bounding box center [163, 169] width 58 height 49
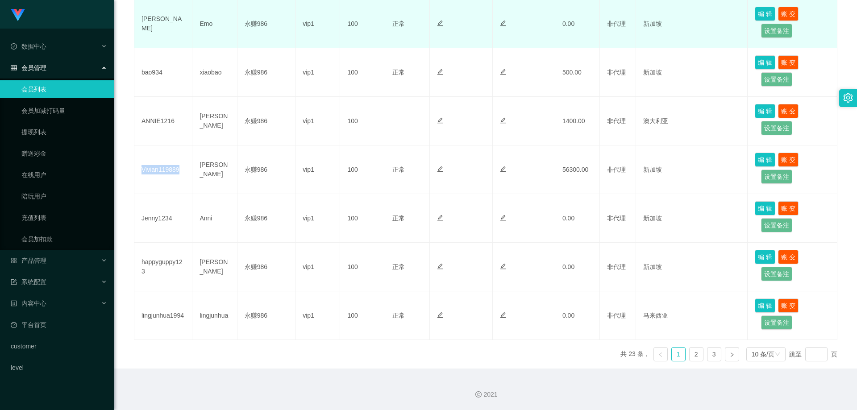
copy td "Vivian119889"
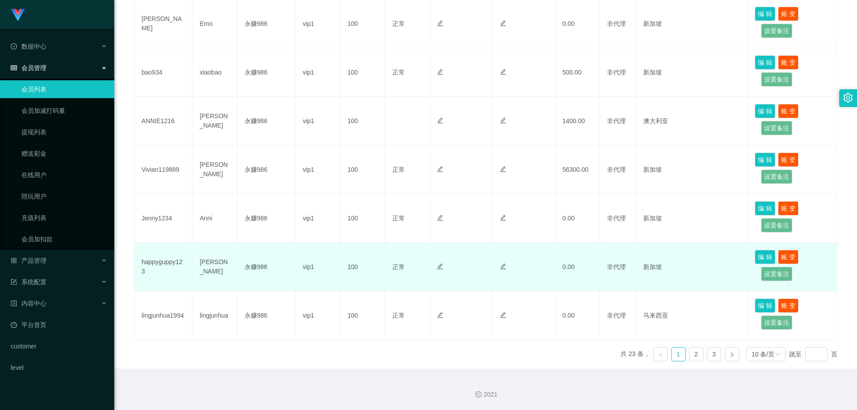
click at [264, 277] on td "永赚986" at bounding box center [266, 267] width 58 height 49
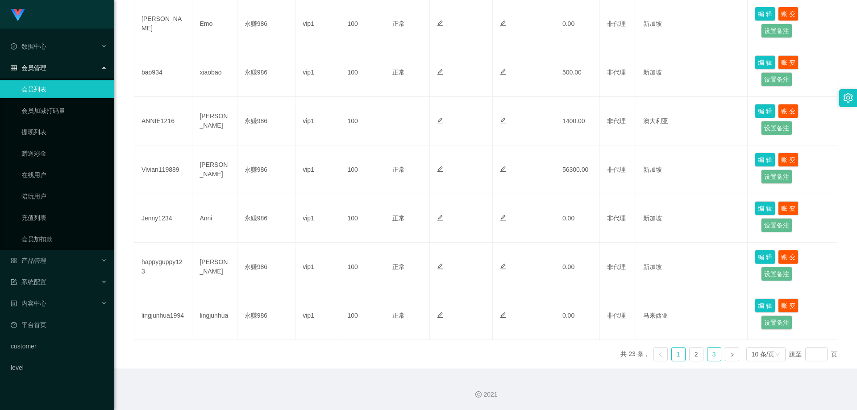
click at [707, 355] on link "3" at bounding box center [713, 354] width 13 height 13
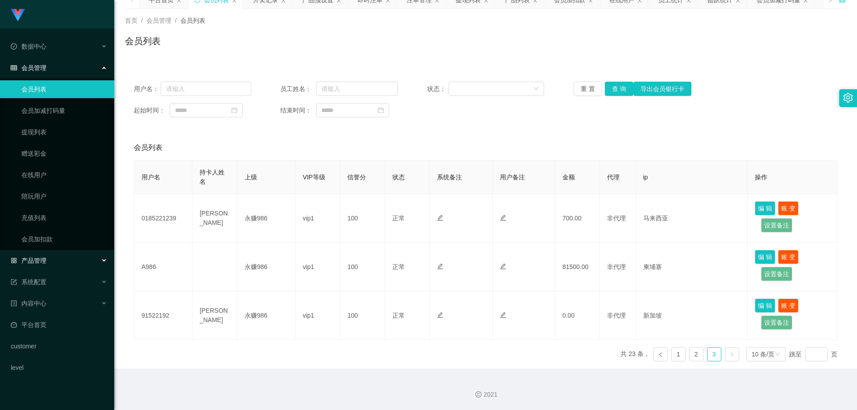
click at [68, 254] on div "产品管理" at bounding box center [57, 261] width 114 height 18
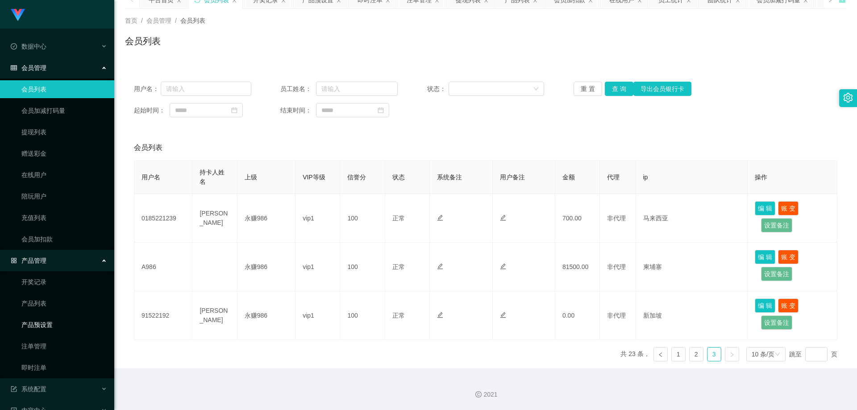
click at [64, 327] on link "产品预设置" at bounding box center [64, 325] width 86 height 18
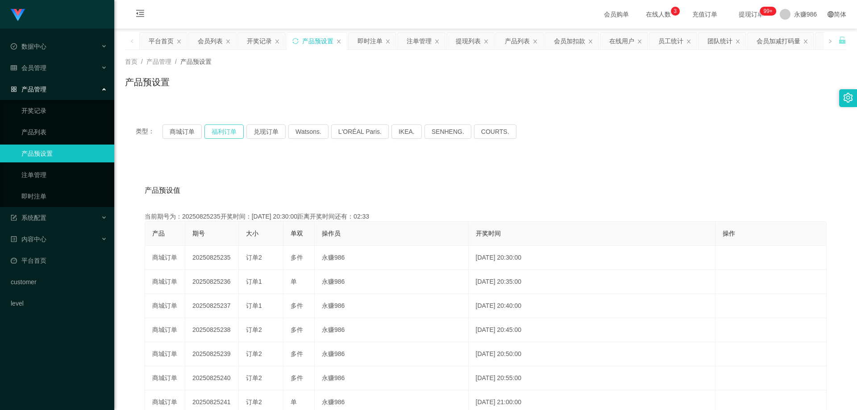
click at [231, 137] on button "福利订单" at bounding box center [223, 132] width 39 height 14
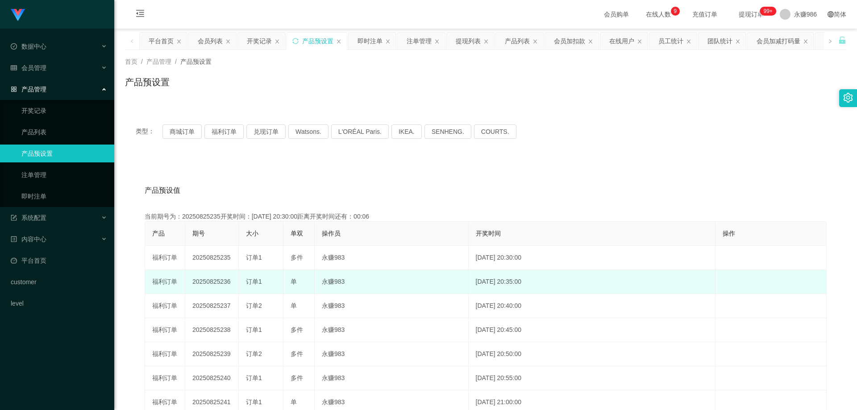
drag, startPoint x: 232, startPoint y: 283, endPoint x: 220, endPoint y: 286, distance: 11.9
click at [220, 286] on td "20250825236" at bounding box center [212, 282] width 54 height 24
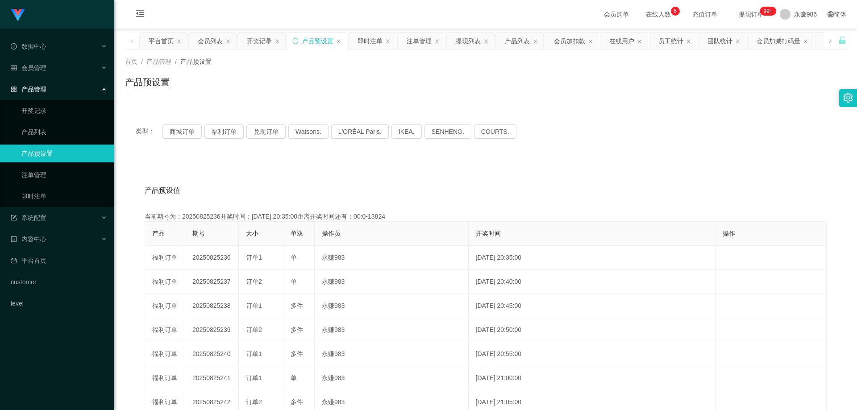
click at [88, 97] on div "产品管理" at bounding box center [57, 89] width 114 height 18
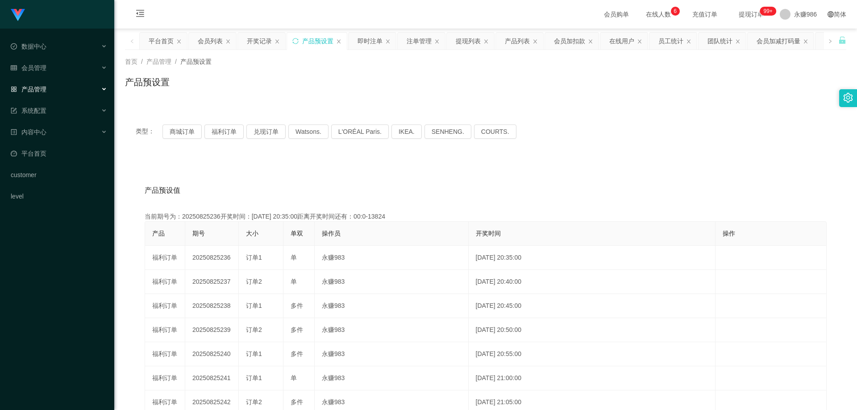
click at [88, 97] on div "产品管理" at bounding box center [57, 89] width 114 height 18
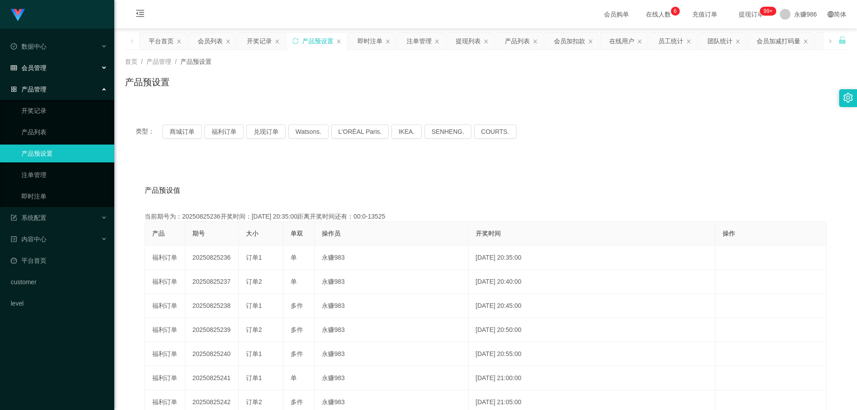
click at [70, 68] on div "会员管理" at bounding box center [57, 68] width 114 height 18
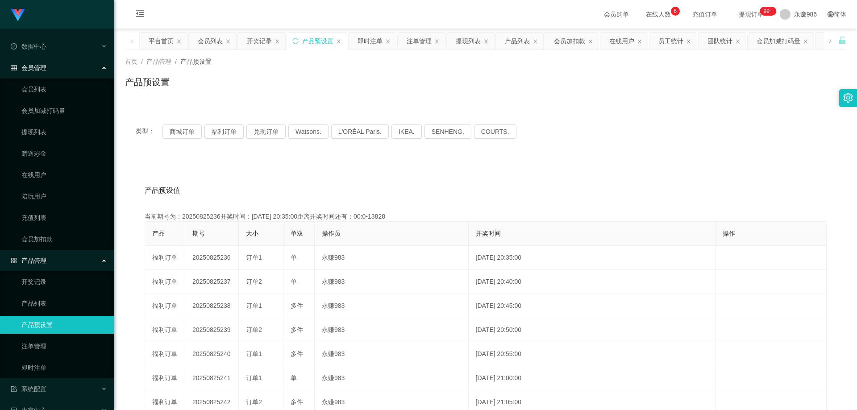
click at [66, 62] on div "会员管理" at bounding box center [57, 68] width 114 height 18
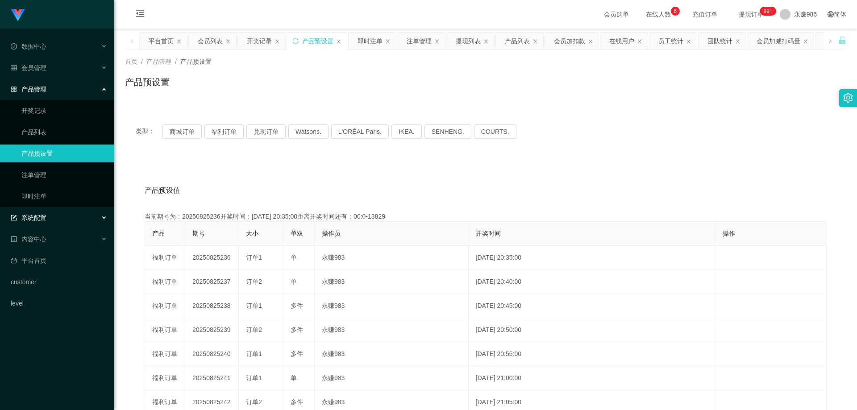
click at [46, 220] on div "系统配置" at bounding box center [57, 218] width 114 height 18
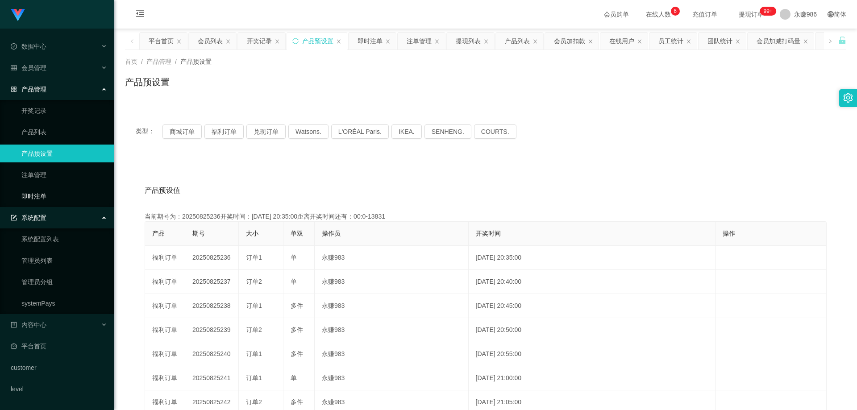
click at [41, 196] on link "即时注单" at bounding box center [64, 196] width 86 height 18
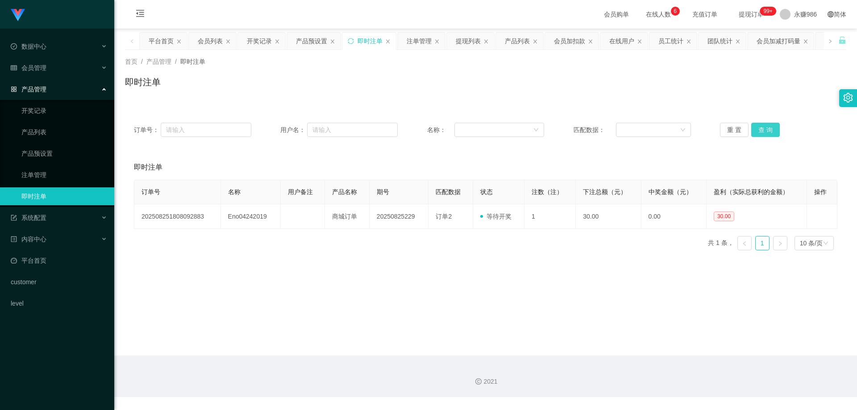
click at [757, 129] on button "查 询" at bounding box center [765, 130] width 29 height 14
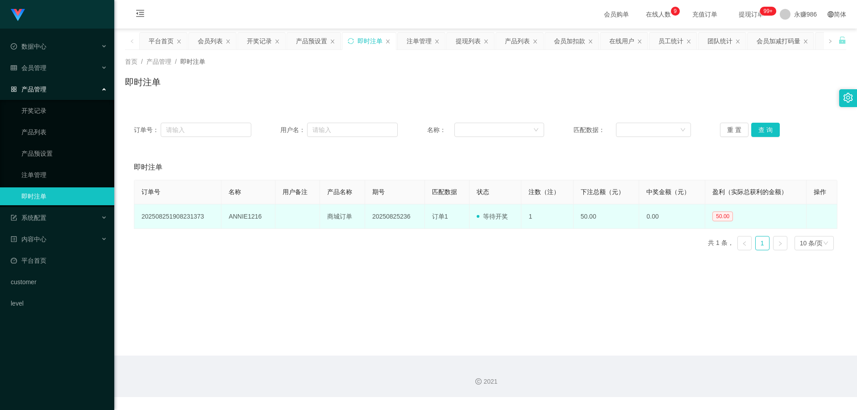
click at [247, 220] on td "ANNIE1216" at bounding box center [248, 216] width 54 height 25
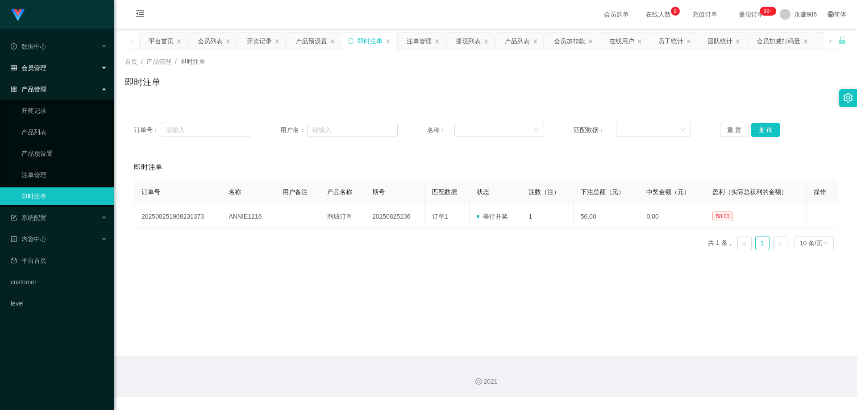
click at [49, 70] on div "会员管理" at bounding box center [57, 68] width 114 height 18
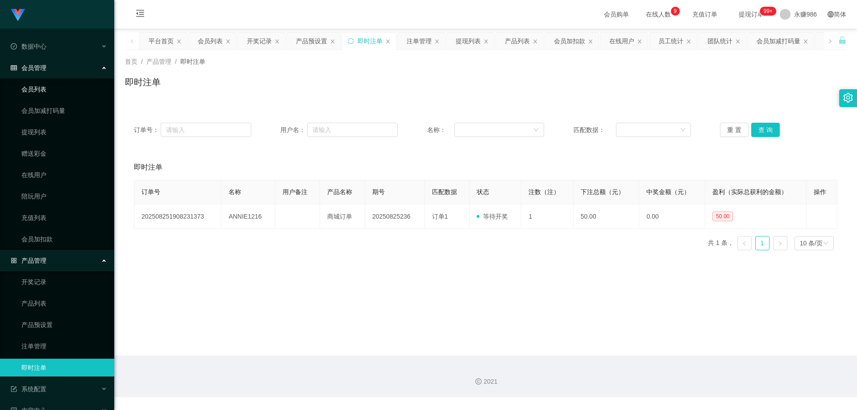
click at [45, 92] on link "会员列表" at bounding box center [64, 89] width 86 height 18
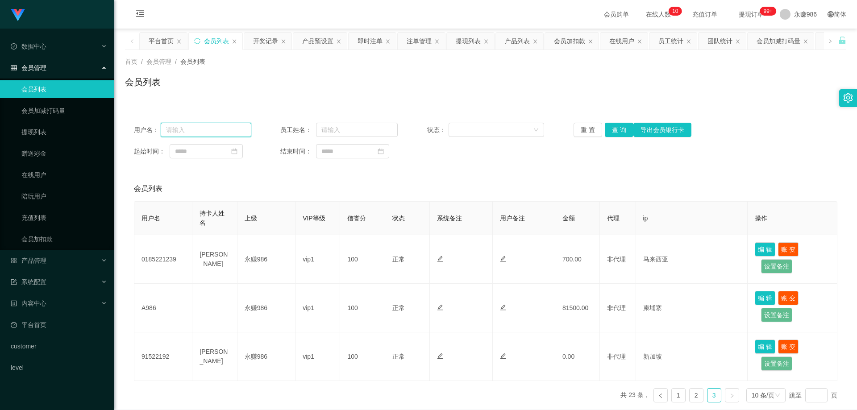
click at [199, 136] on input "text" at bounding box center [206, 130] width 91 height 14
paste input "ANNIE1216"
type input "ANNIE1216"
click at [612, 131] on button "查 询" at bounding box center [619, 130] width 29 height 14
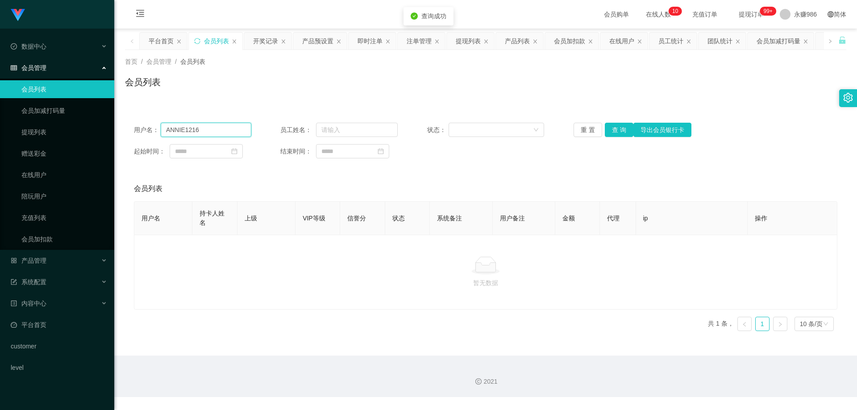
click at [212, 130] on input "ANNIE1216" at bounding box center [206, 130] width 91 height 14
click at [611, 124] on button "查 询" at bounding box center [619, 130] width 29 height 14
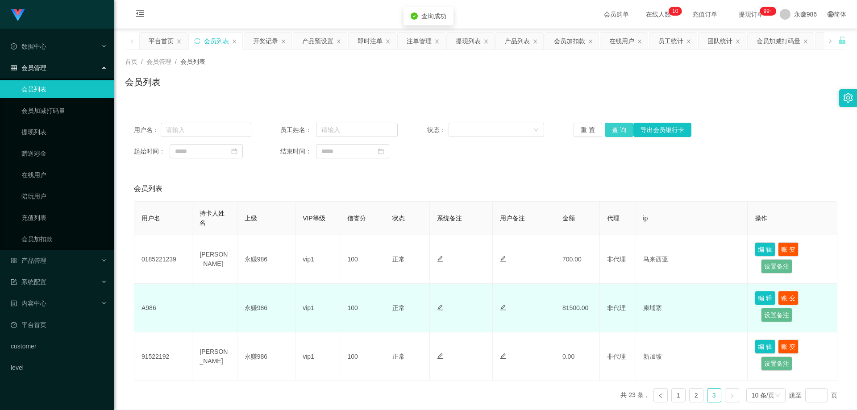
scroll to position [41, 0]
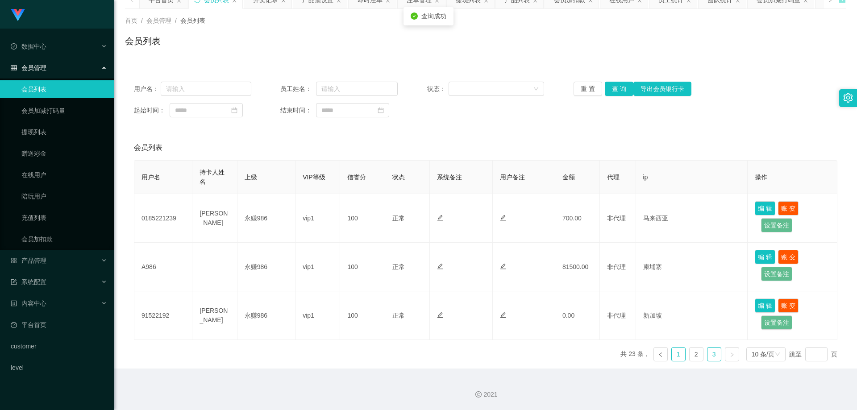
click at [673, 357] on link "1" at bounding box center [678, 354] width 13 height 13
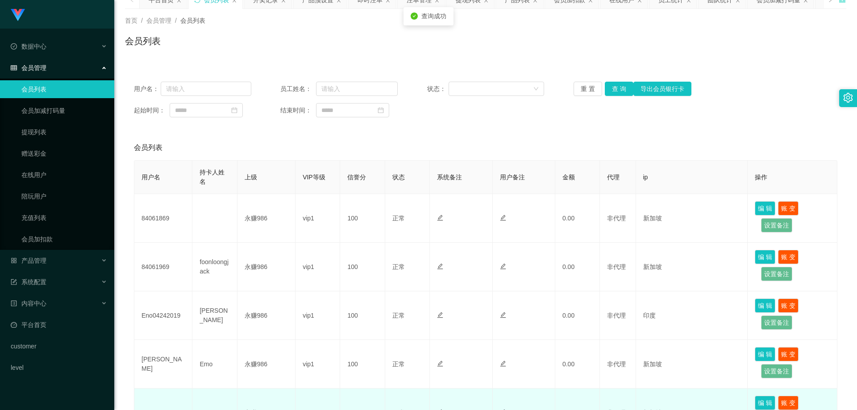
scroll to position [220, 0]
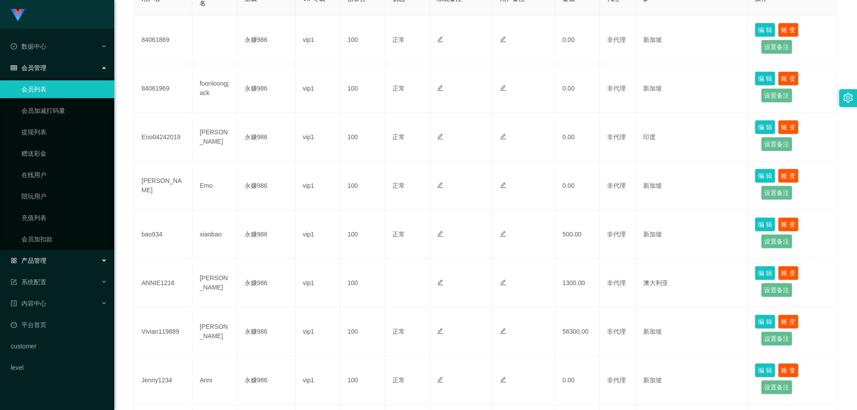
click at [50, 266] on div "产品管理" at bounding box center [57, 261] width 114 height 18
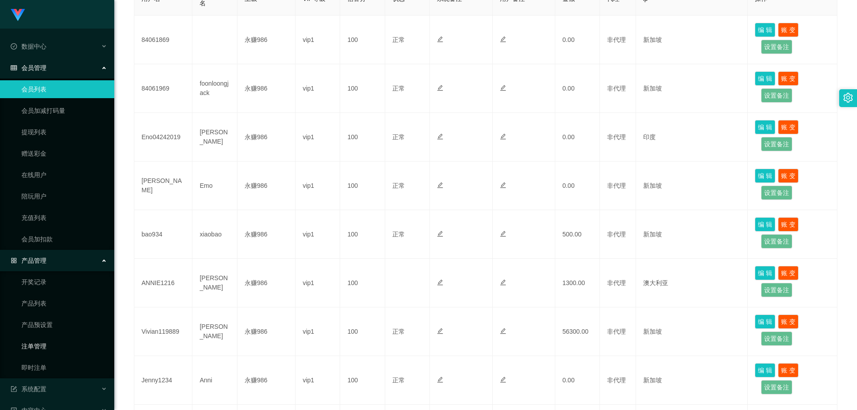
click at [50, 348] on link "注单管理" at bounding box center [64, 346] width 86 height 18
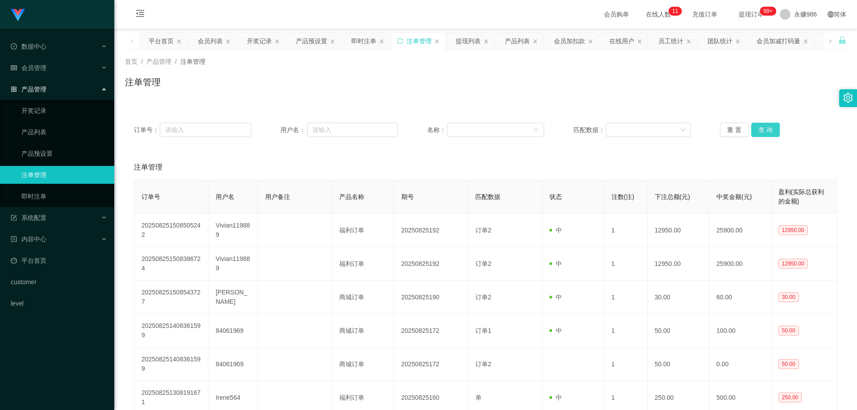
click at [758, 131] on button "查 询" at bounding box center [765, 130] width 29 height 14
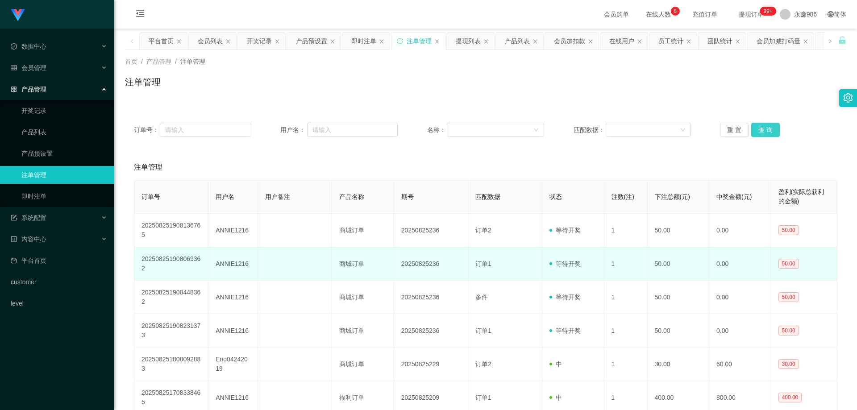
scroll to position [45, 0]
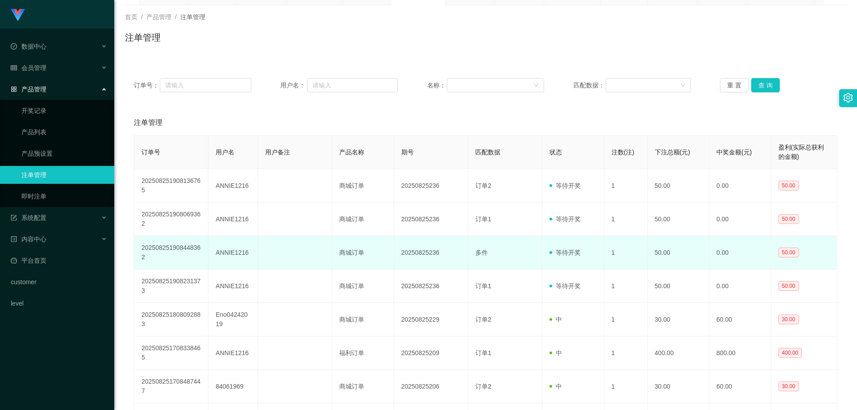
click at [235, 253] on td "ANNIE1216" at bounding box center [233, 252] width 50 height 33
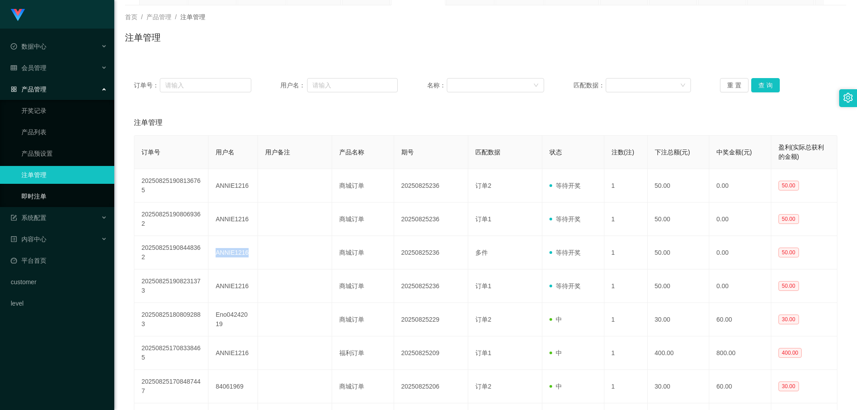
drag, startPoint x: 50, startPoint y: 194, endPoint x: 80, endPoint y: 194, distance: 30.4
click at [49, 195] on link "即时注单" at bounding box center [64, 196] width 86 height 18
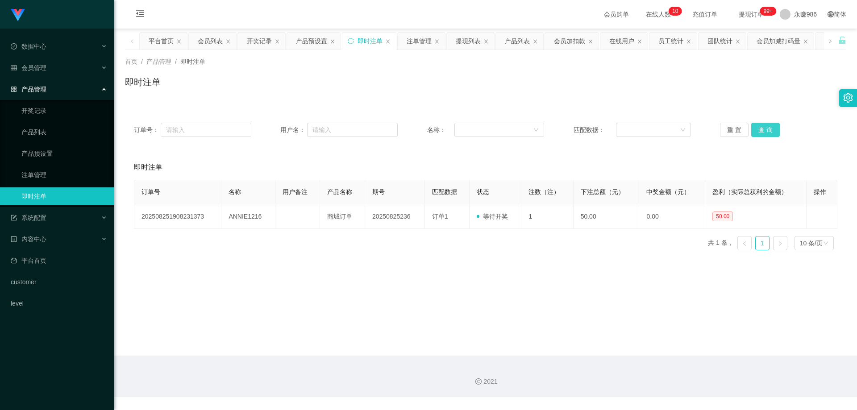
click at [761, 131] on button "查 询" at bounding box center [765, 130] width 29 height 14
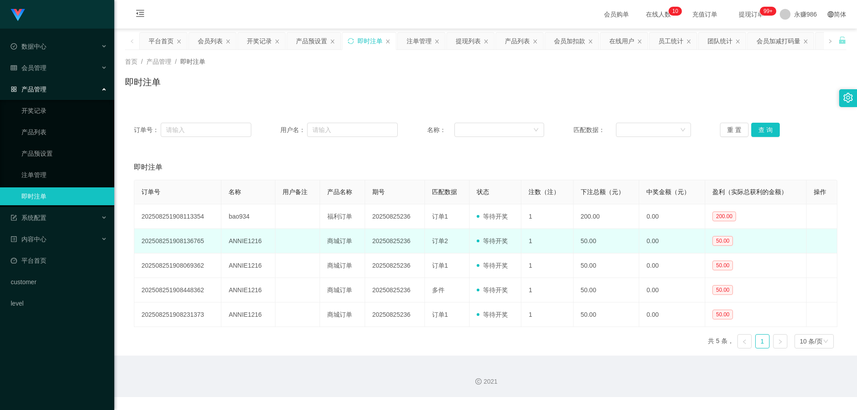
click at [244, 244] on td "ANNIE1216" at bounding box center [248, 241] width 54 height 25
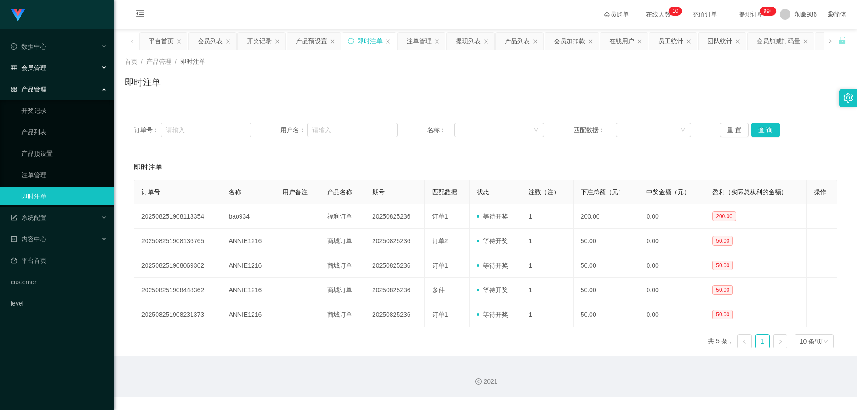
click at [74, 70] on div "会员管理" at bounding box center [57, 68] width 114 height 18
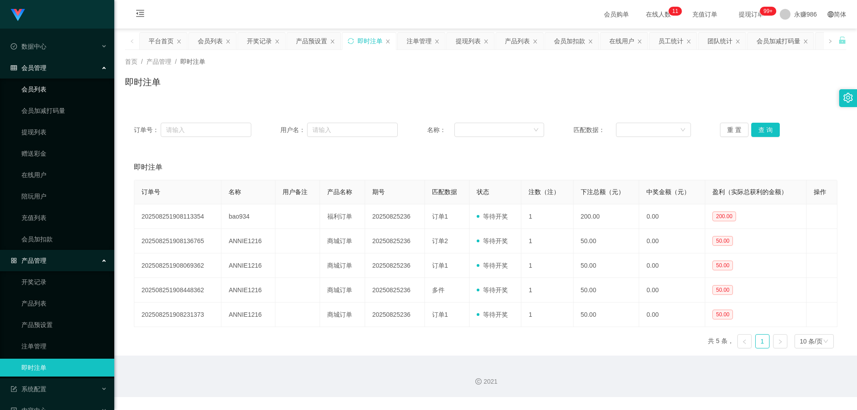
click at [51, 93] on link "会员列表" at bounding box center [64, 89] width 86 height 18
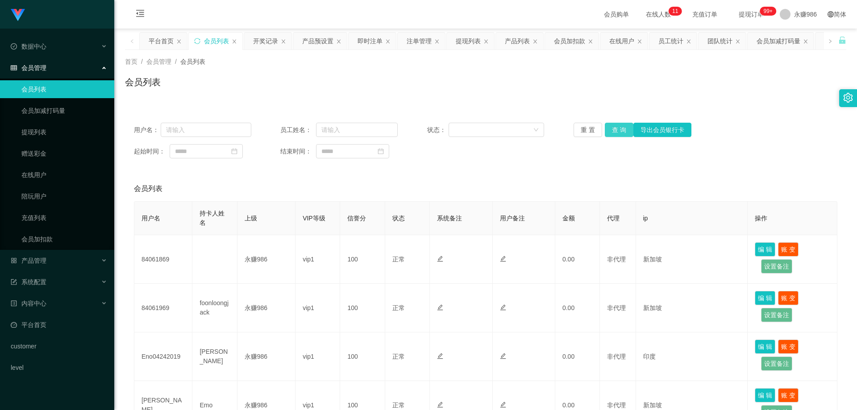
click at [615, 134] on button "查 询" at bounding box center [619, 130] width 29 height 14
click at [46, 89] on link "会员列表" at bounding box center [64, 89] width 86 height 18
click at [66, 265] on div "产品管理" at bounding box center [57, 261] width 114 height 18
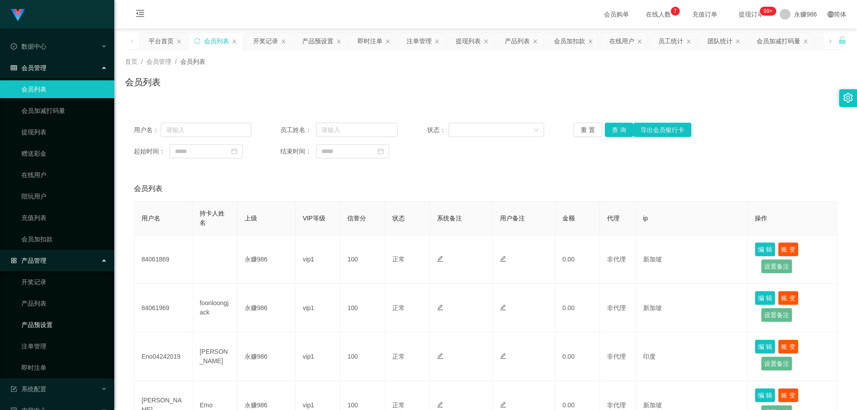
click at [69, 321] on link "产品预设置" at bounding box center [64, 325] width 86 height 18
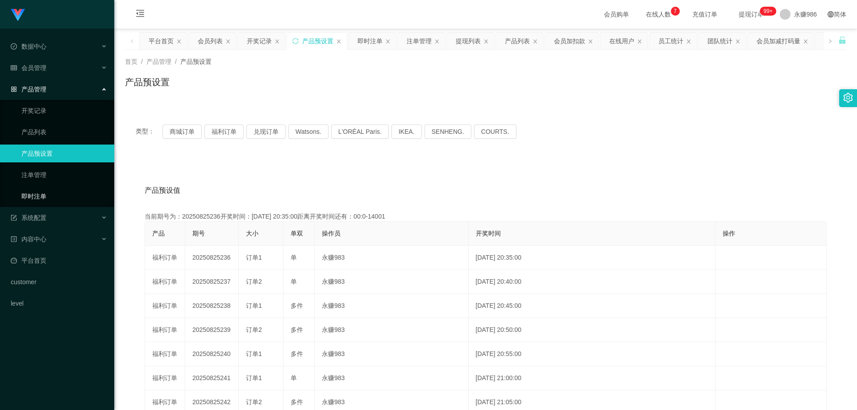
click at [41, 195] on link "即时注单" at bounding box center [64, 196] width 86 height 18
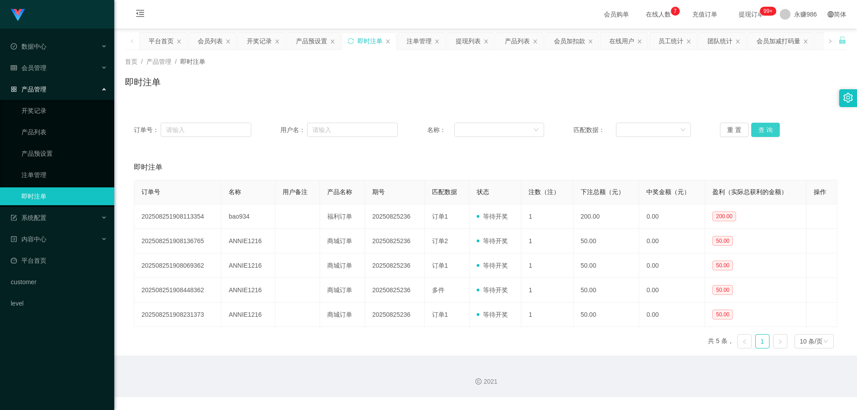
click at [763, 124] on button "查 询" at bounding box center [765, 130] width 29 height 14
click at [763, 125] on button "查 询" at bounding box center [765, 130] width 29 height 14
click at [52, 67] on div "会员管理" at bounding box center [57, 68] width 114 height 18
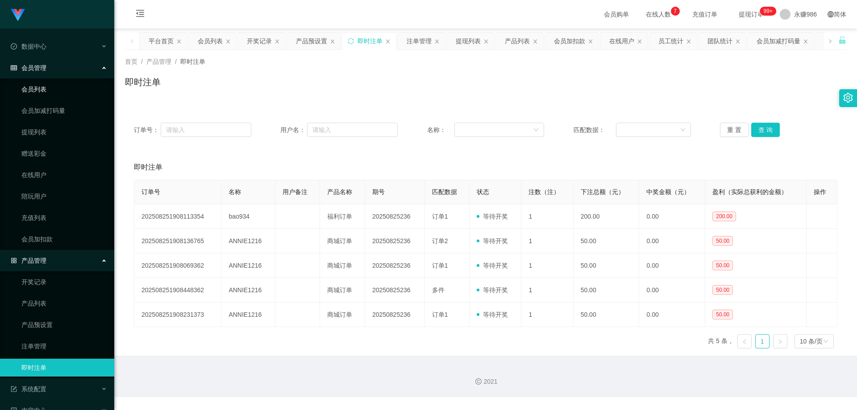
click at [45, 94] on link "会员列表" at bounding box center [64, 89] width 86 height 18
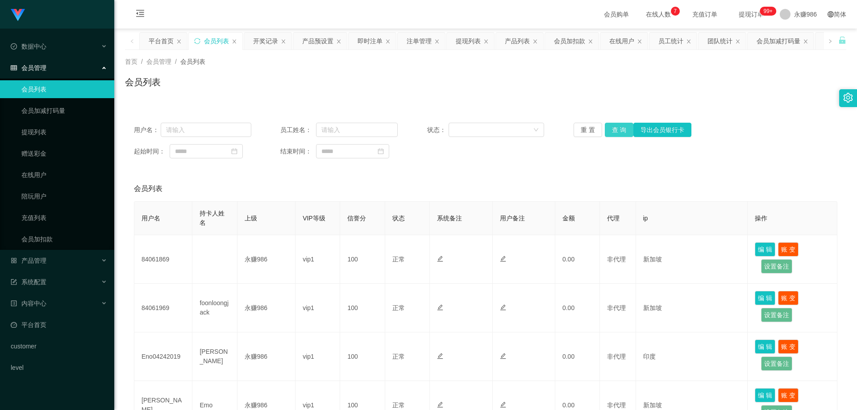
click at [606, 132] on button "查 询" at bounding box center [619, 130] width 29 height 14
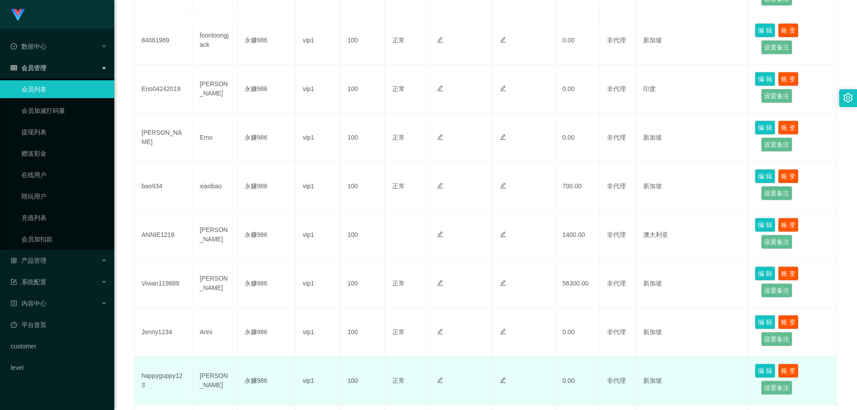
scroll to position [179, 0]
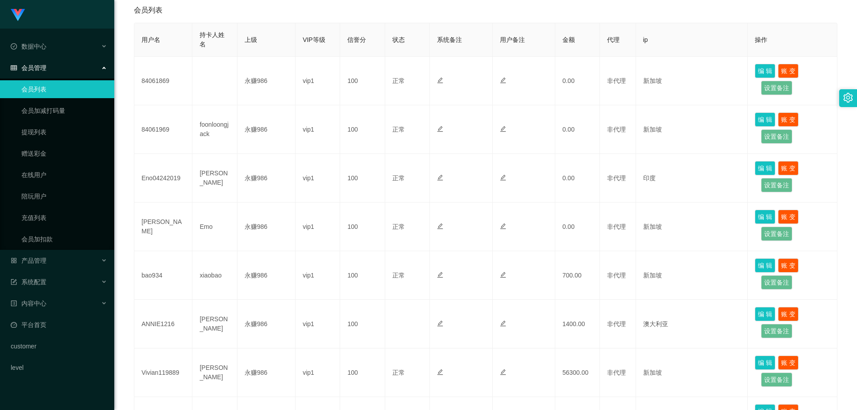
click at [67, 89] on link "会员列表" at bounding box center [64, 89] width 86 height 18
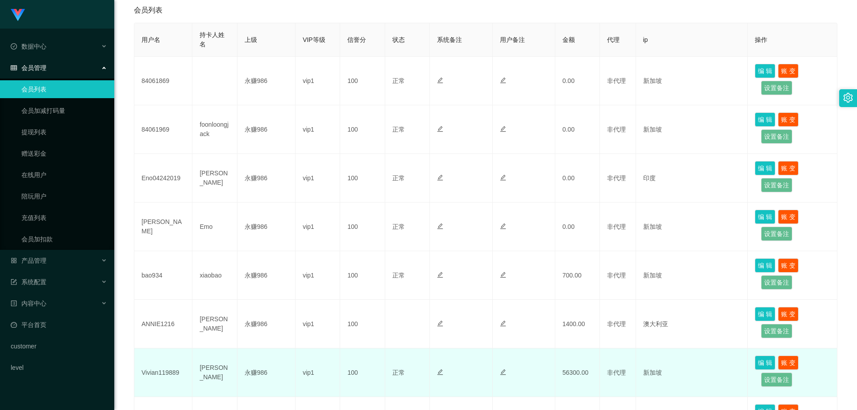
click at [710, 378] on td "新加坡" at bounding box center [692, 373] width 112 height 49
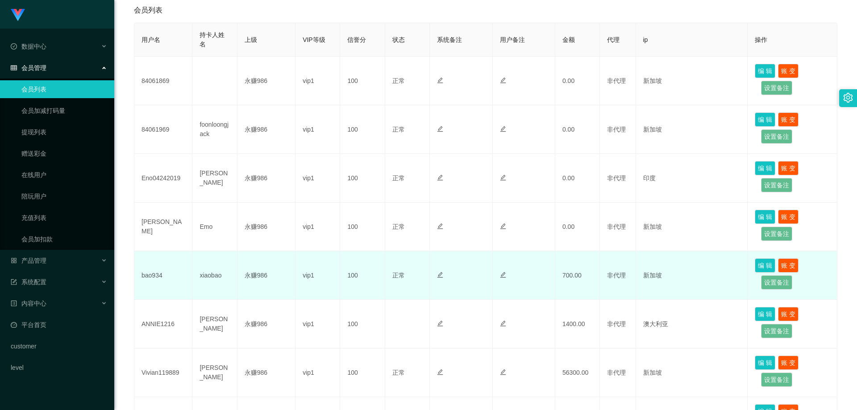
drag, startPoint x: 541, startPoint y: 266, endPoint x: 528, endPoint y: 266, distance: 12.9
click at [541, 266] on td at bounding box center [524, 275] width 62 height 49
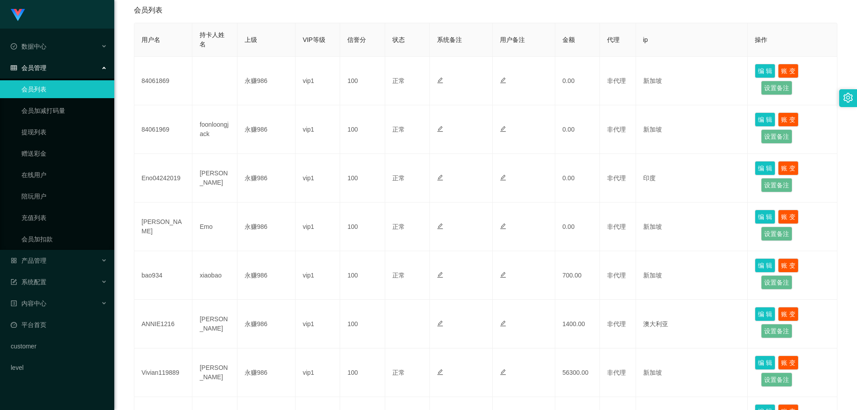
scroll to position [0, 0]
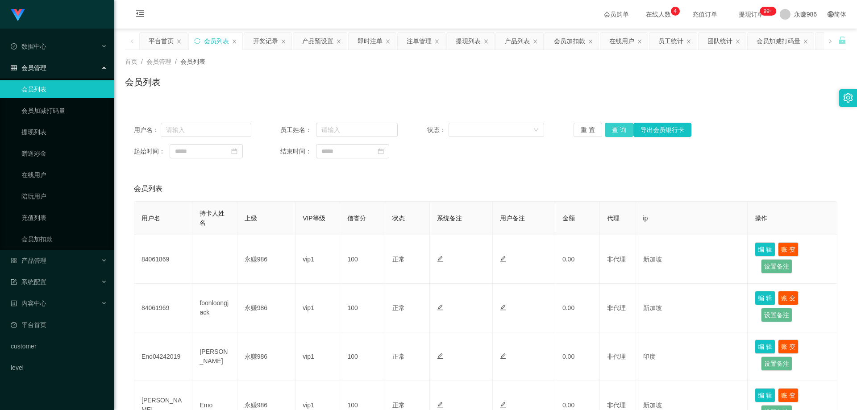
click at [619, 131] on button "查 询" at bounding box center [619, 130] width 29 height 14
click at [60, 42] on div "数据中心" at bounding box center [57, 46] width 114 height 18
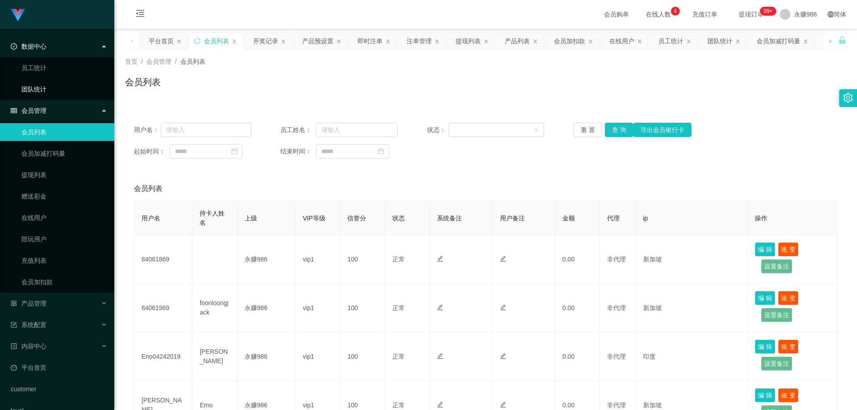
click at [61, 92] on link "团队统计" at bounding box center [64, 89] width 86 height 18
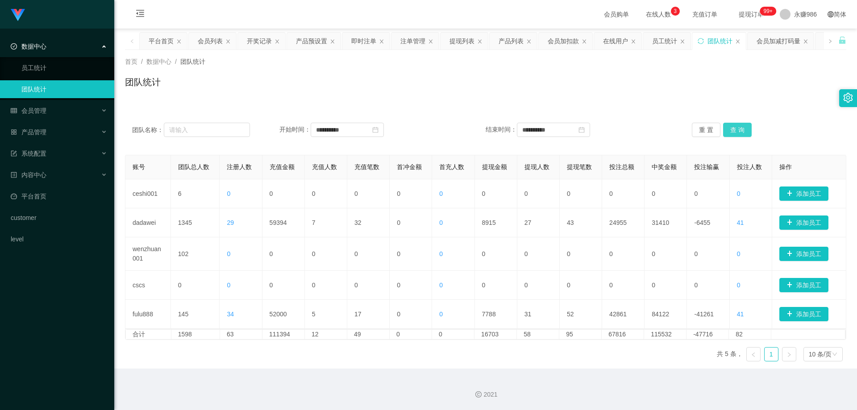
click at [725, 131] on button "查 询" at bounding box center [737, 130] width 29 height 14
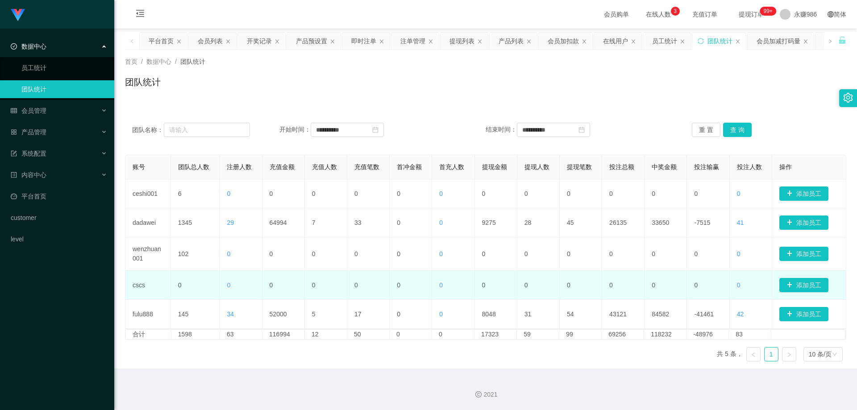
click at [331, 284] on td "0" at bounding box center [326, 285] width 42 height 29
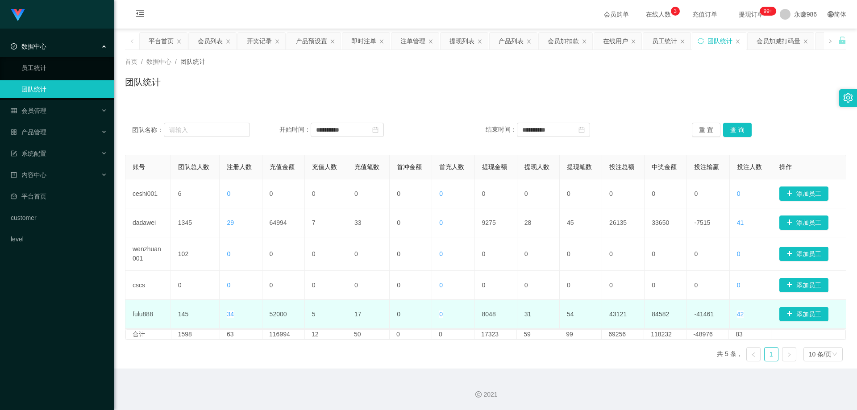
click at [280, 316] on td "52000" at bounding box center [283, 314] width 42 height 29
click at [279, 316] on td "52000" at bounding box center [283, 314] width 42 height 29
click at [280, 313] on td "52000" at bounding box center [283, 314] width 42 height 29
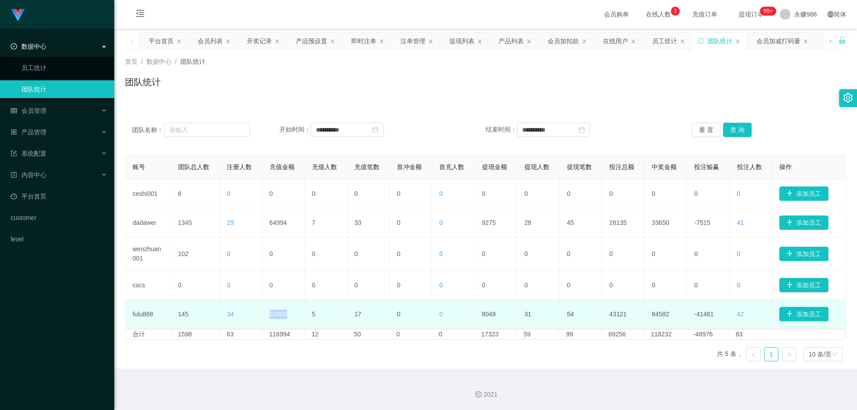
click at [280, 316] on td "52000" at bounding box center [283, 314] width 42 height 29
click at [281, 317] on td "52000" at bounding box center [283, 314] width 42 height 29
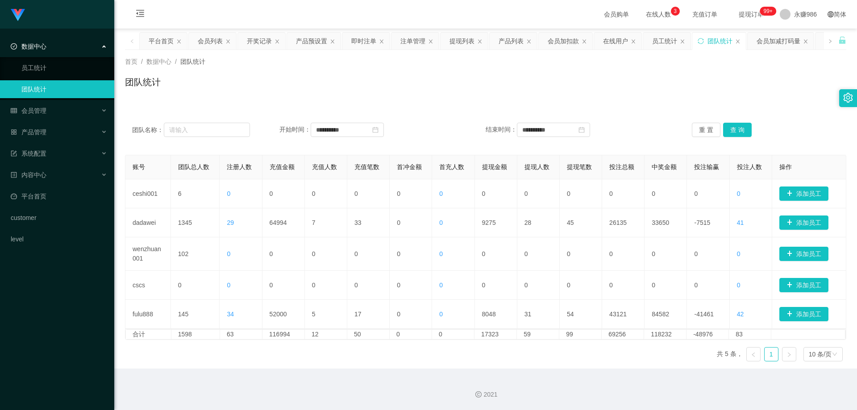
click at [266, 353] on div "账号 团队总人数 注册人数 充值金额 充值人数 充值笔数 首冲金额 首充人数 提现金额 提现人数 提现笔数 投注总额 中奖金额 投注输赢 投注人数 操作 ce…" at bounding box center [485, 262] width 721 height 214
click at [75, 128] on div "产品管理" at bounding box center [57, 132] width 114 height 18
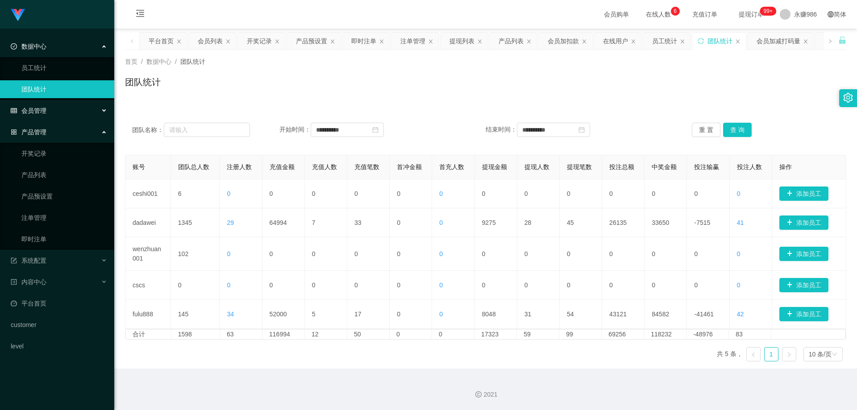
click at [69, 106] on div "会员管理" at bounding box center [57, 111] width 114 height 18
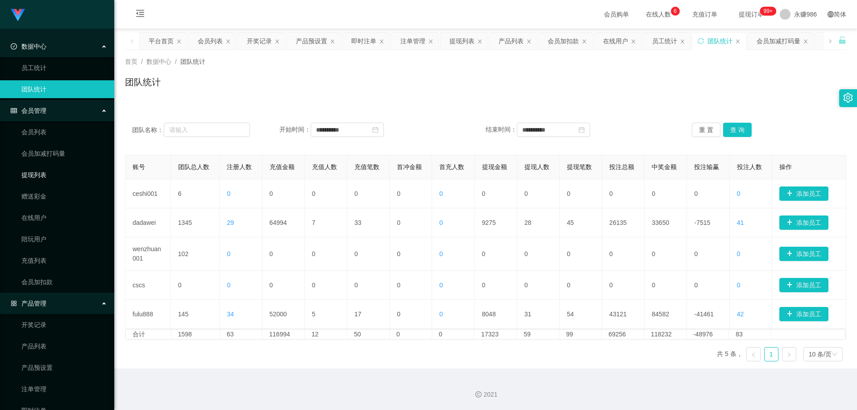
click at [40, 177] on link "提现列表" at bounding box center [64, 175] width 86 height 18
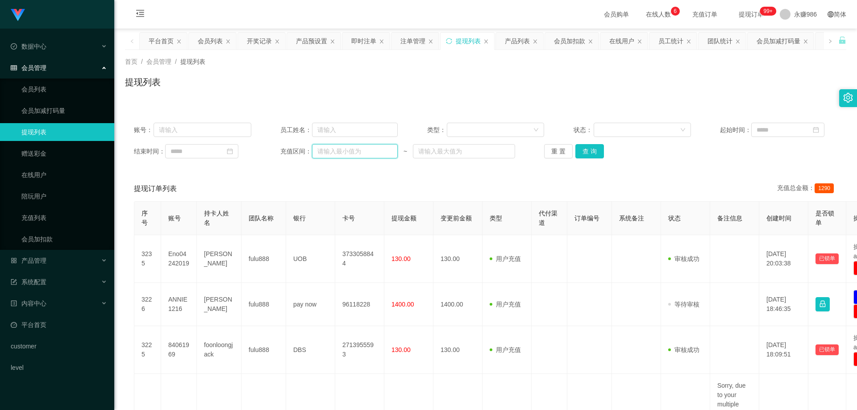
click at [340, 151] on input "text" at bounding box center [355, 151] width 86 height 14
click at [203, 154] on input at bounding box center [201, 151] width 73 height 14
click at [275, 238] on div "24" at bounding box center [276, 240] width 11 height 11
type input "**********"
click at [772, 129] on input at bounding box center [787, 130] width 73 height 14
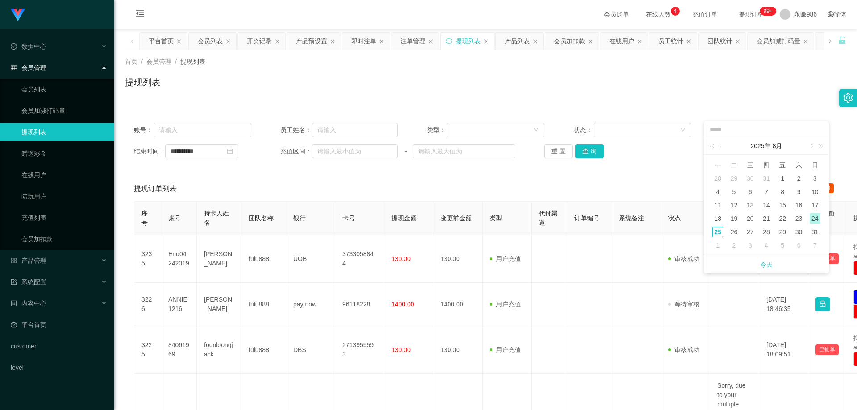
click at [817, 219] on div "24" at bounding box center [815, 218] width 11 height 11
type input "**********"
click at [586, 152] on button "查 询" at bounding box center [589, 151] width 29 height 14
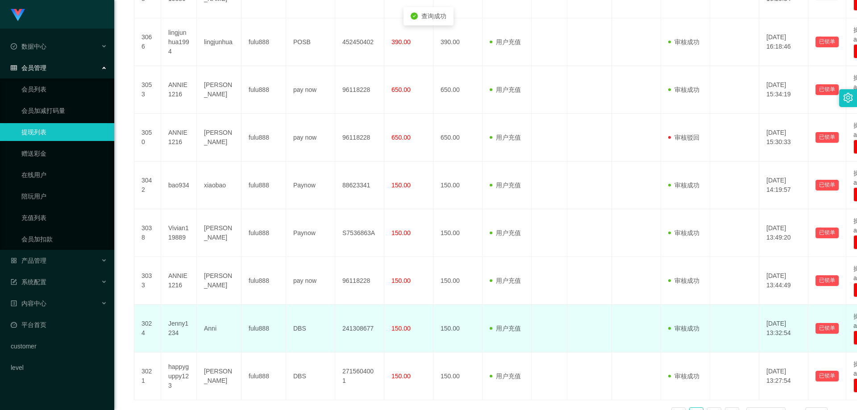
scroll to position [373, 0]
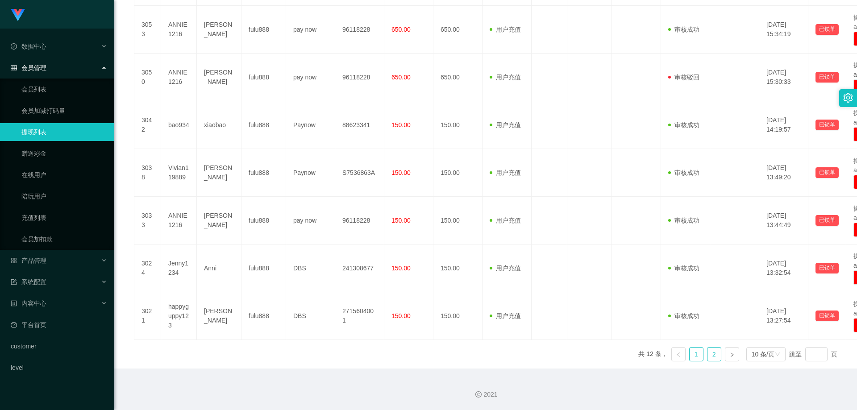
click at [708, 354] on link "2" at bounding box center [713, 354] width 13 height 13
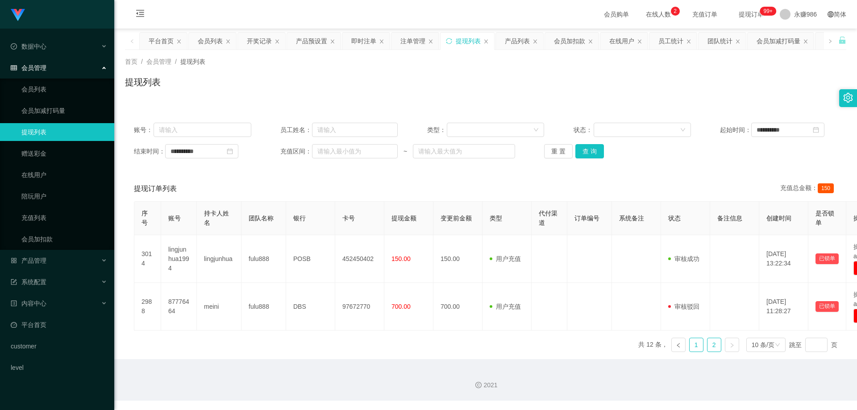
click at [697, 344] on link "1" at bounding box center [696, 344] width 13 height 13
